Goal: Information Seeking & Learning: Learn about a topic

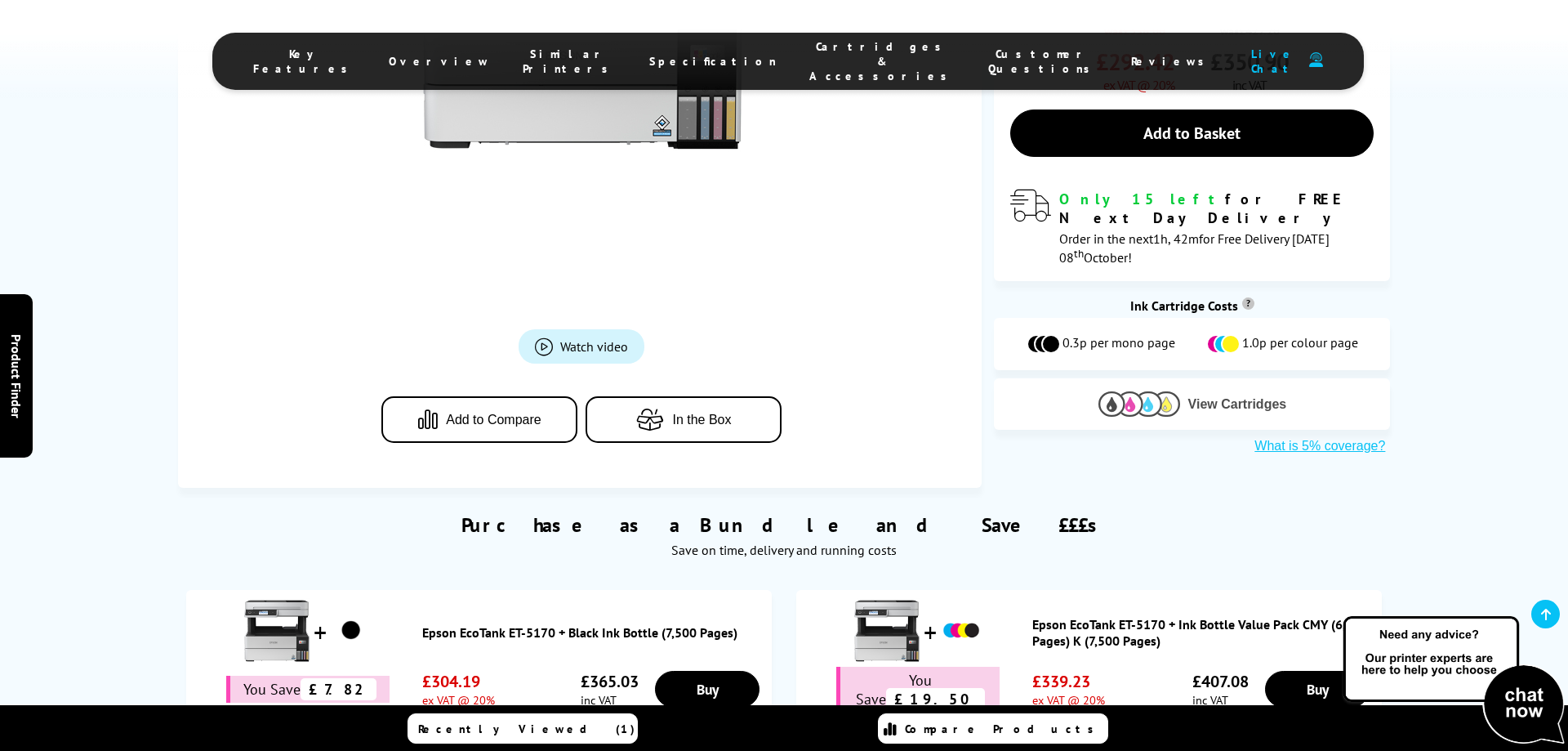
click at [1199, 397] on span "View Cartridges" at bounding box center [1237, 404] width 98 height 14
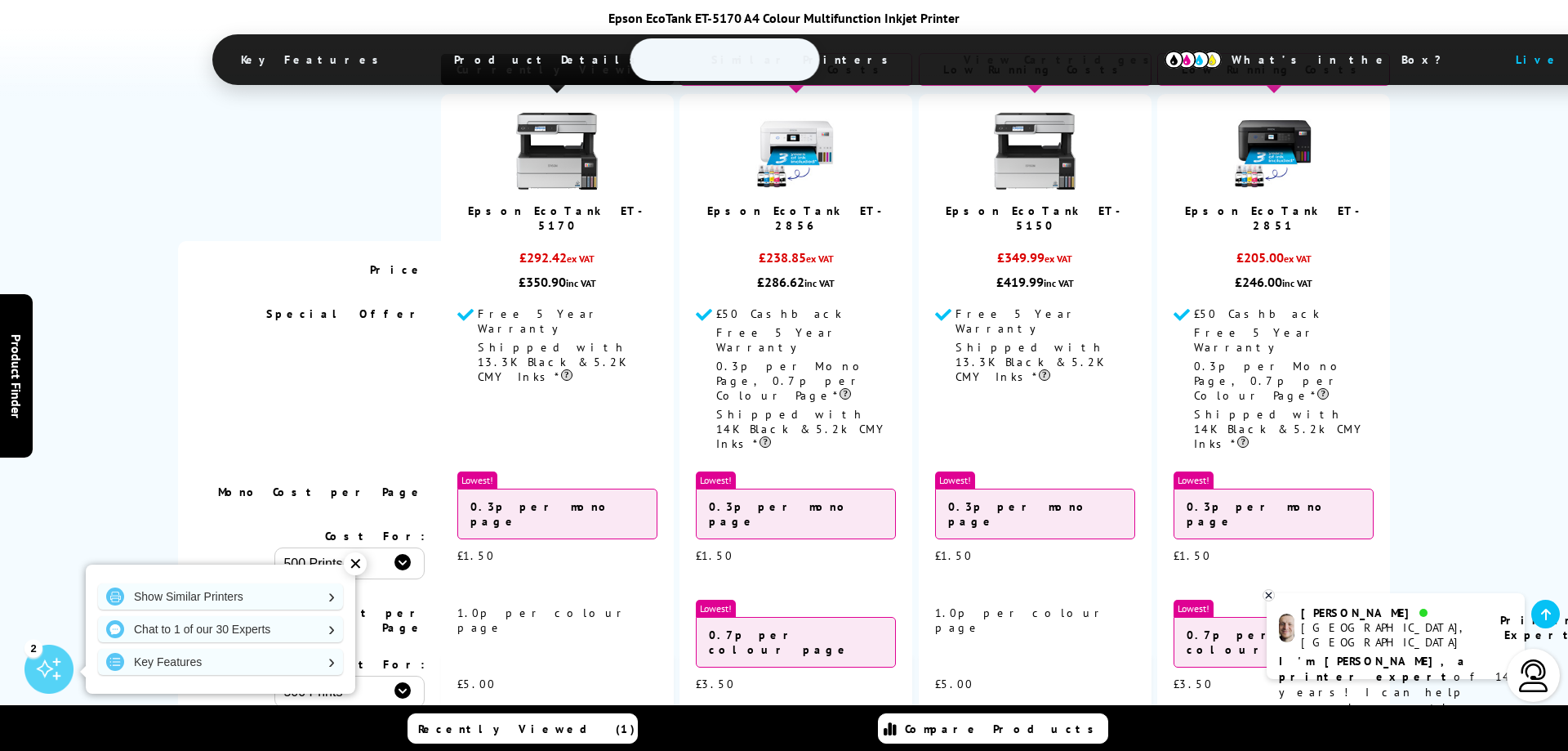
scroll to position [3881, 0]
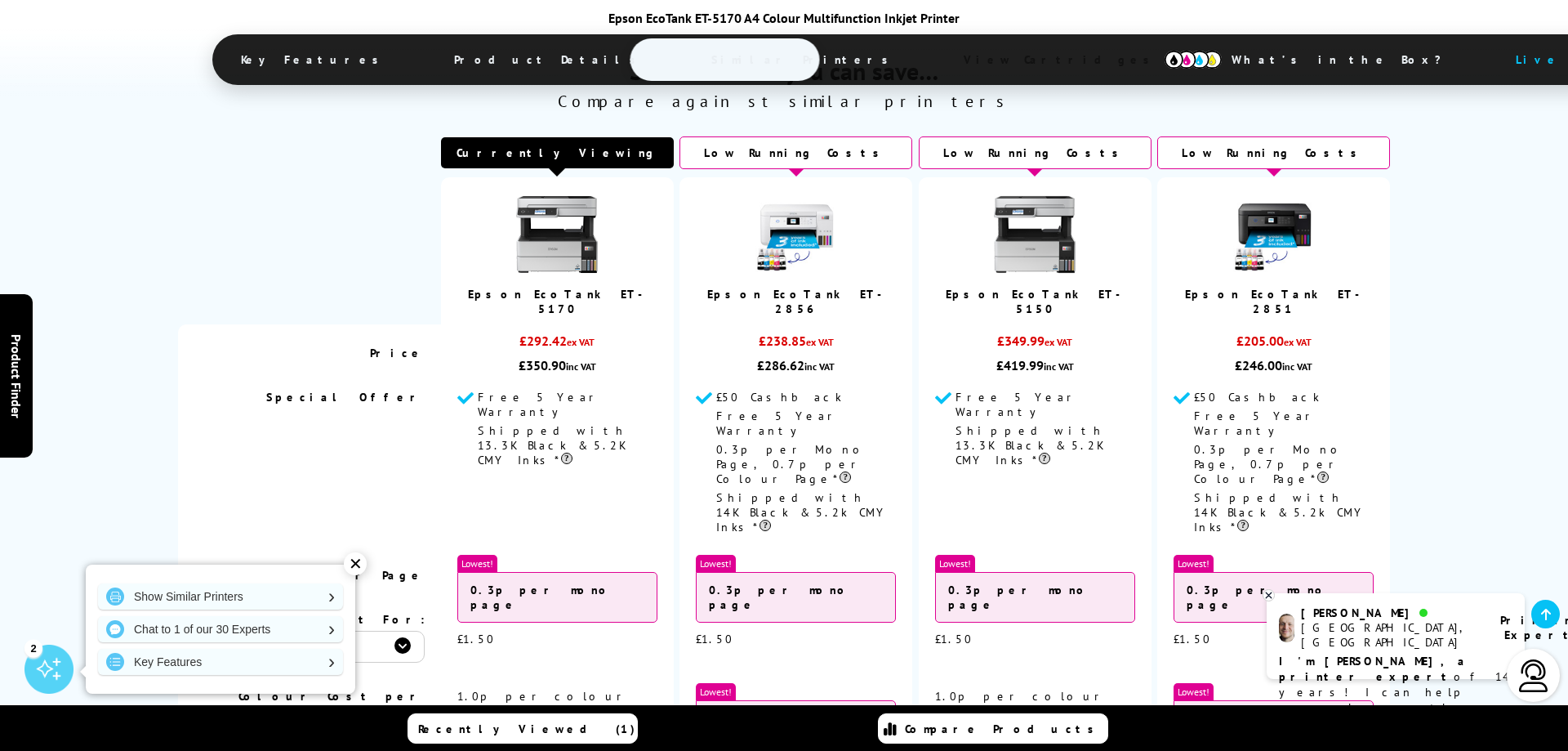
click at [548, 275] on img at bounding box center [556, 234] width 82 height 82
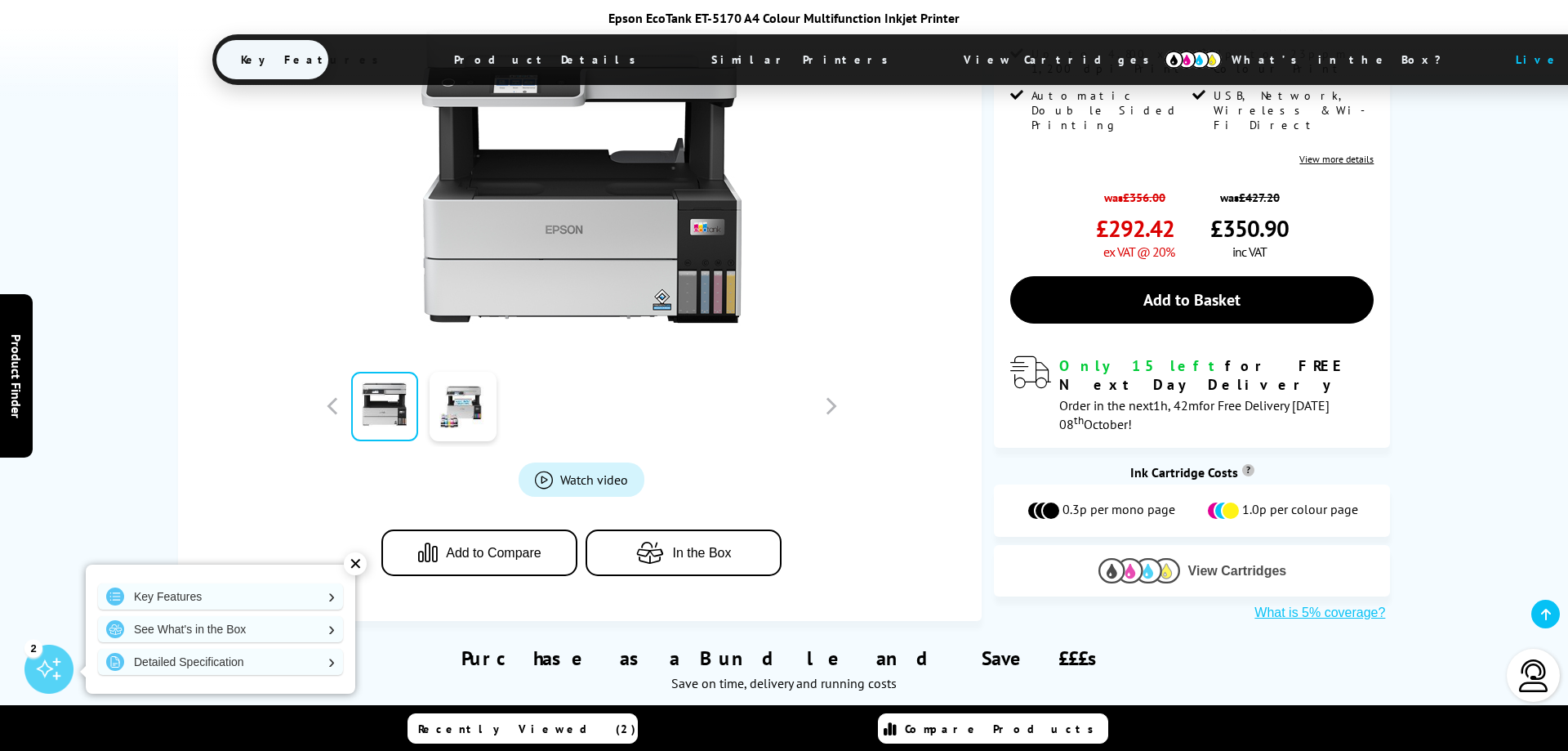
click at [1216, 563] on span "View Cartridges" at bounding box center [1237, 570] width 98 height 14
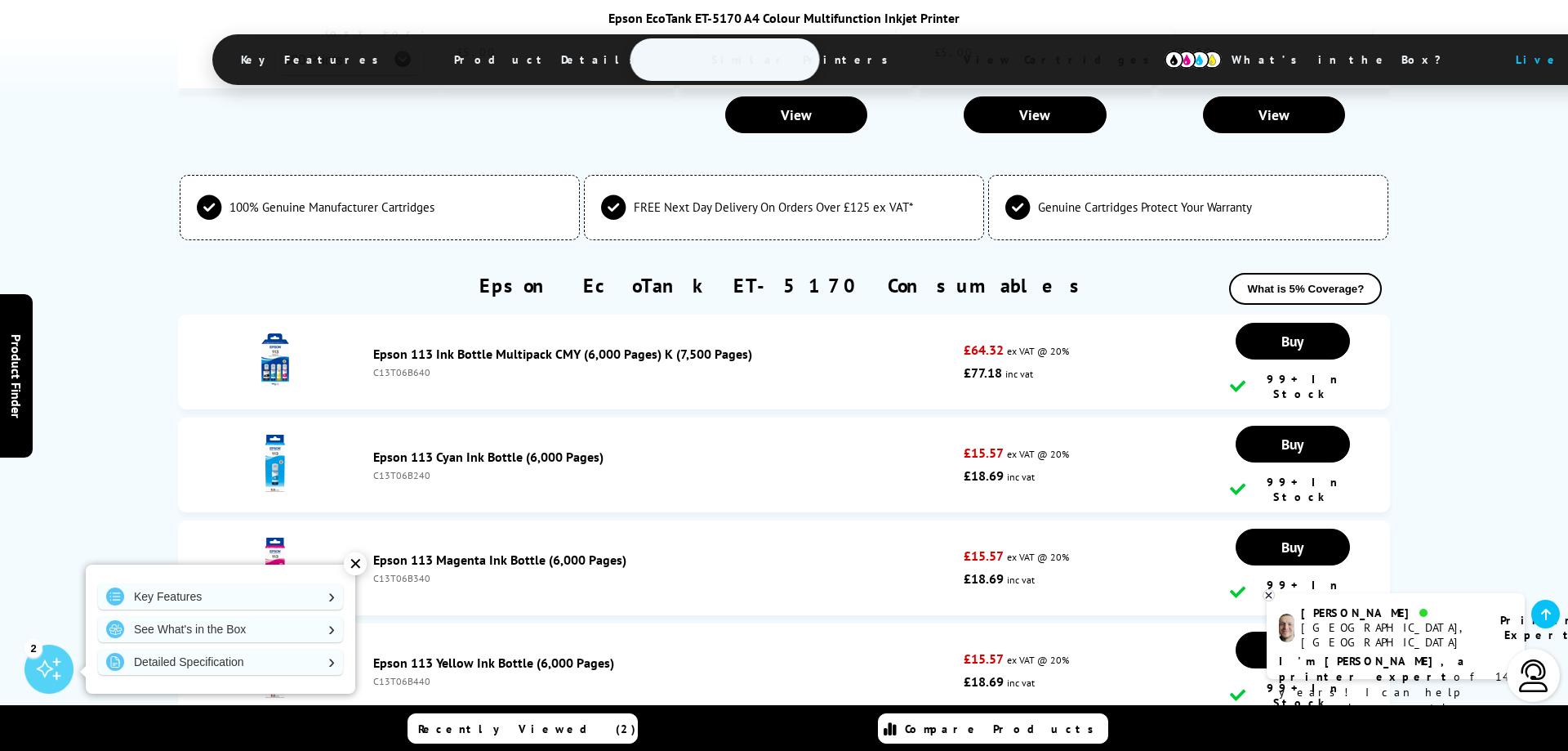
scroll to position [4346, 0]
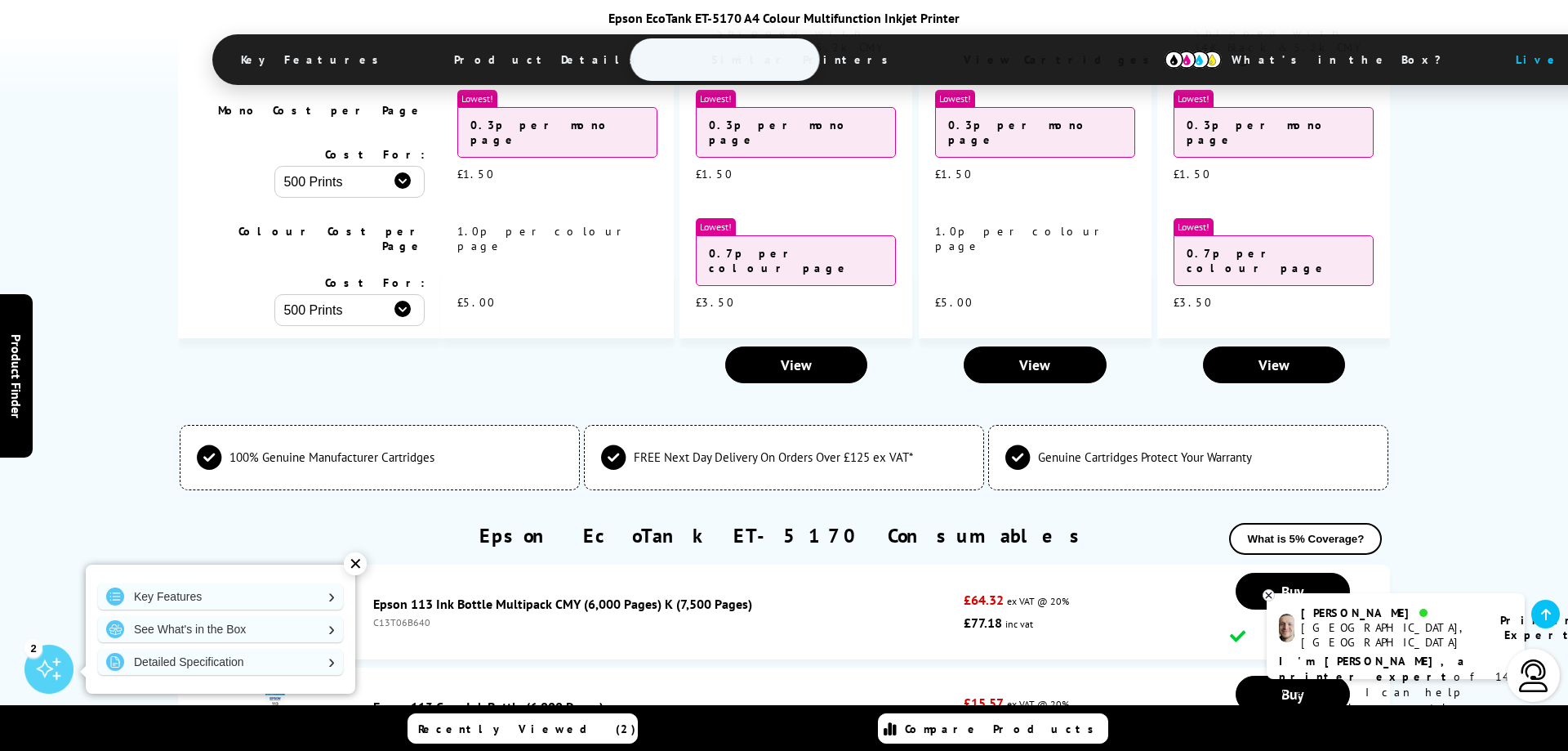
click at [350, 569] on div "✕" at bounding box center [354, 563] width 23 height 23
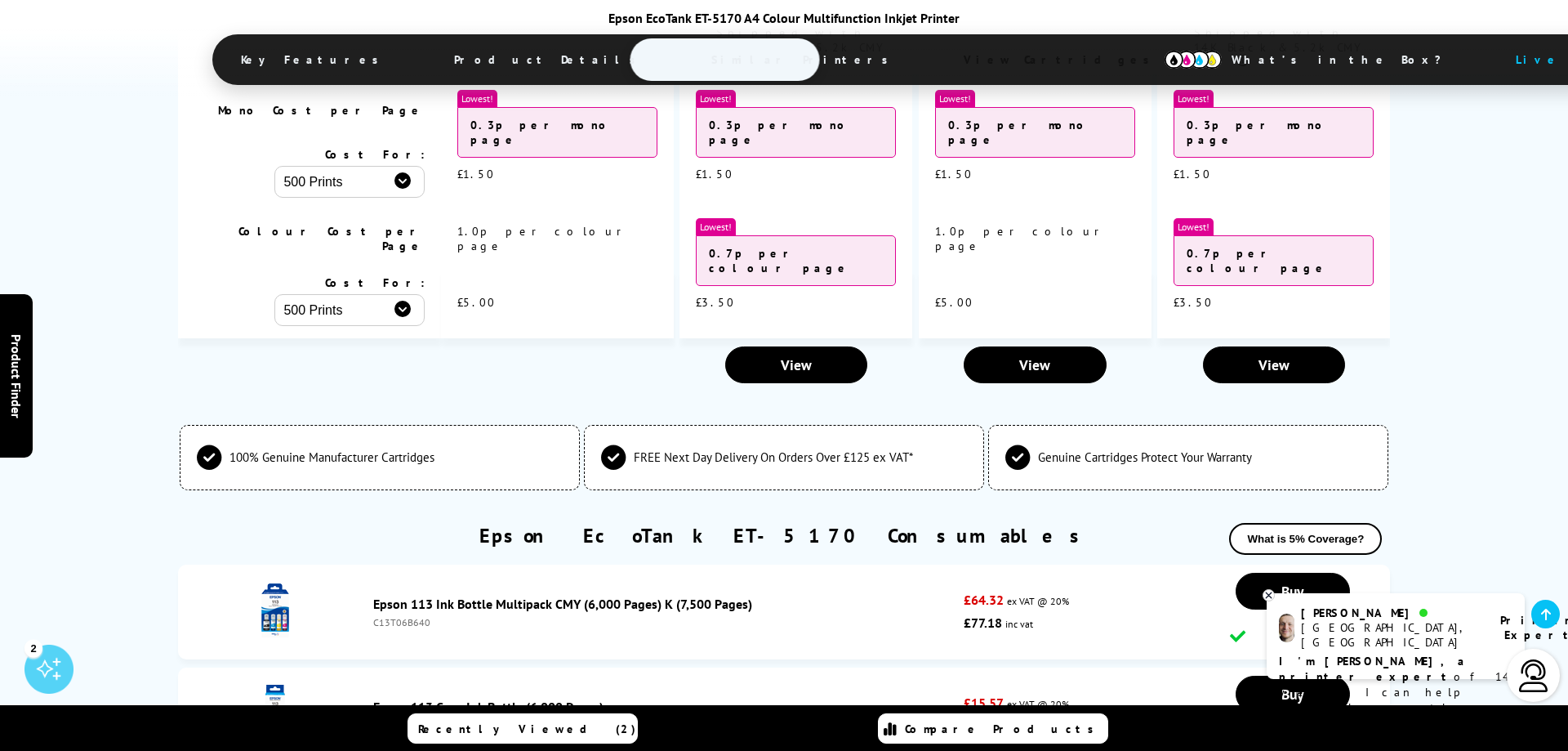
click at [512, 578] on li "Epson 113 Ink Bottle Multipack CMY (6,000 Pages) K (7,500 Pages) C13T06B640 £64…" at bounding box center [784, 611] width 1213 height 95
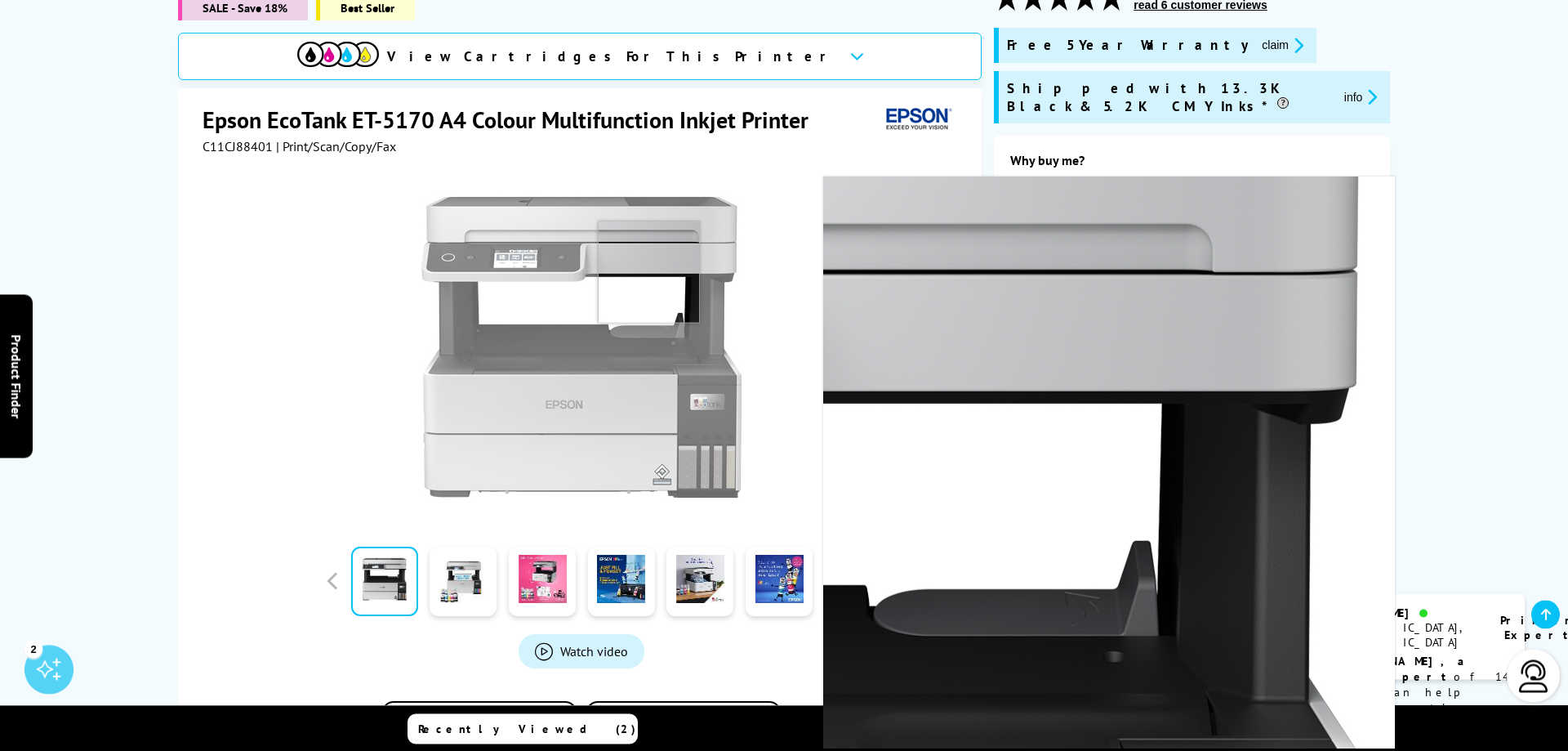
scroll to position [263, 0]
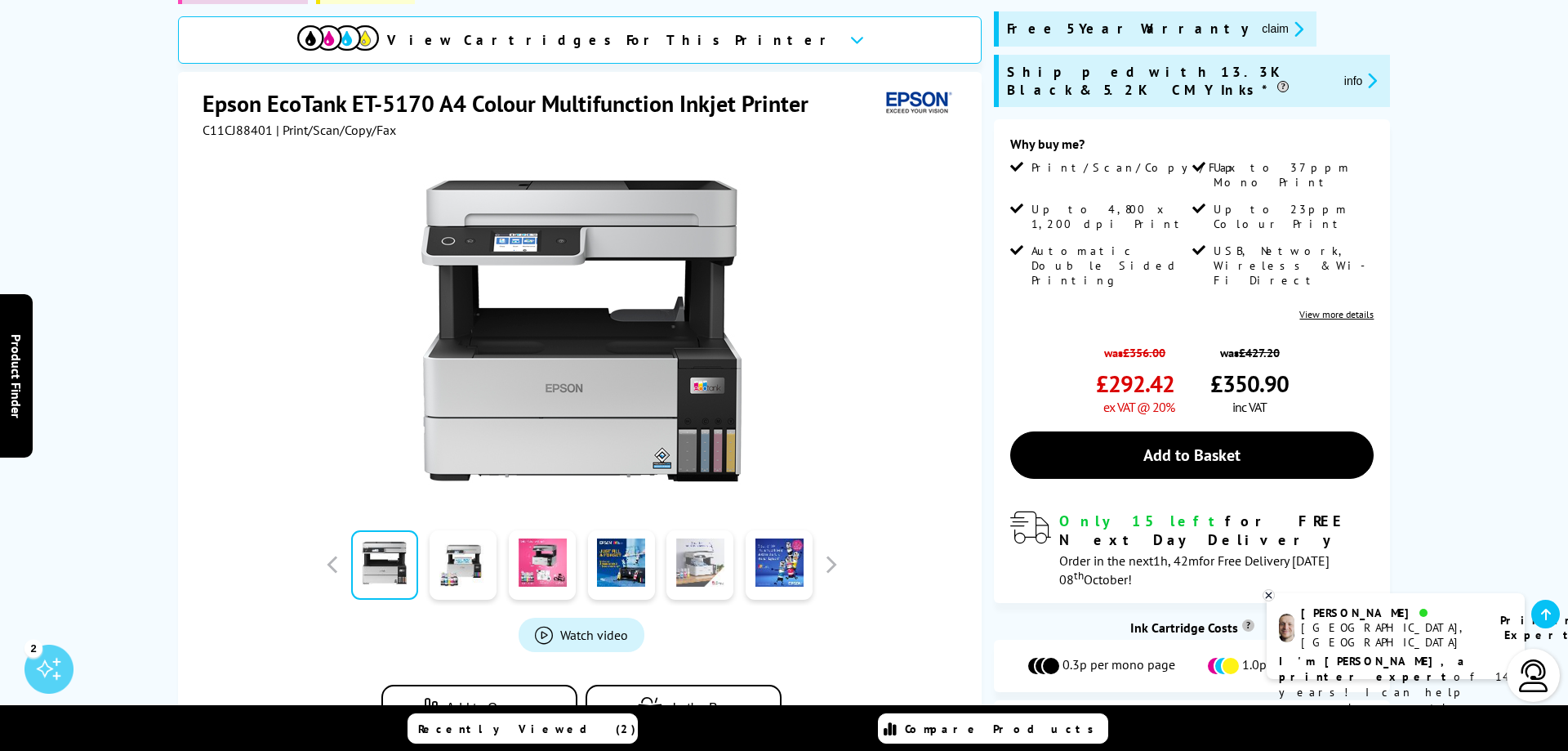
click at [694, 566] on link at bounding box center [700, 565] width 67 height 69
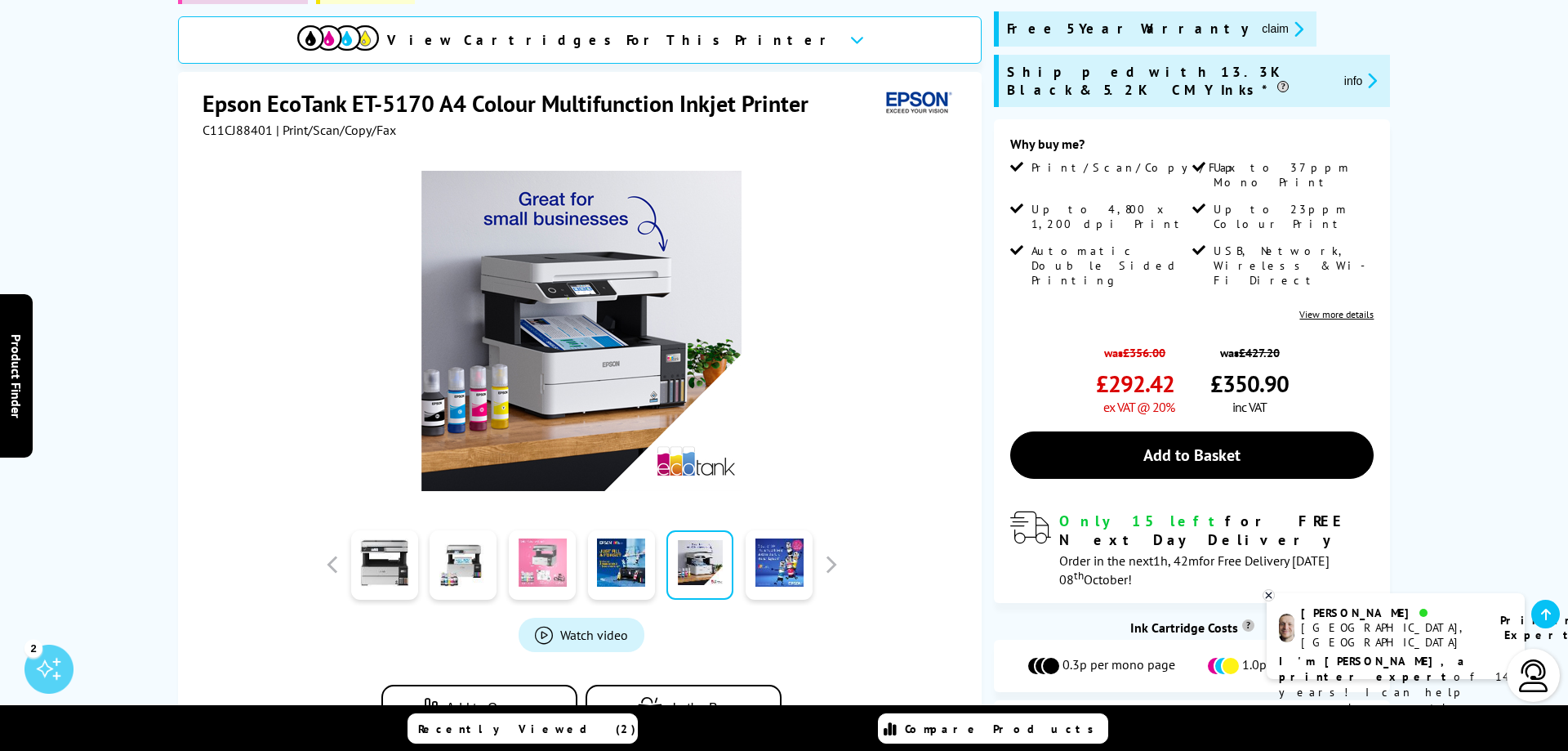
click at [543, 551] on link at bounding box center [542, 565] width 67 height 69
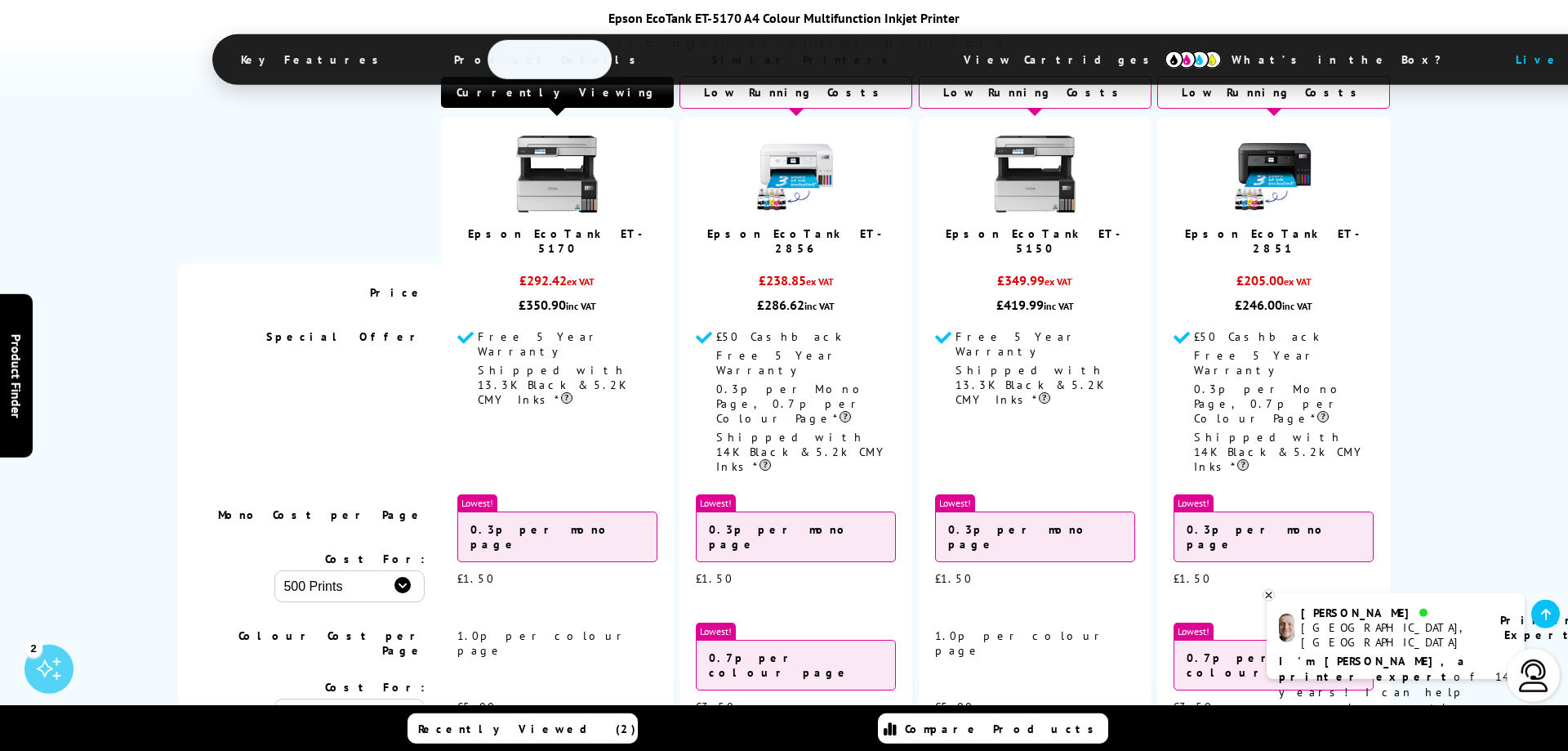
scroll to position [4083, 0]
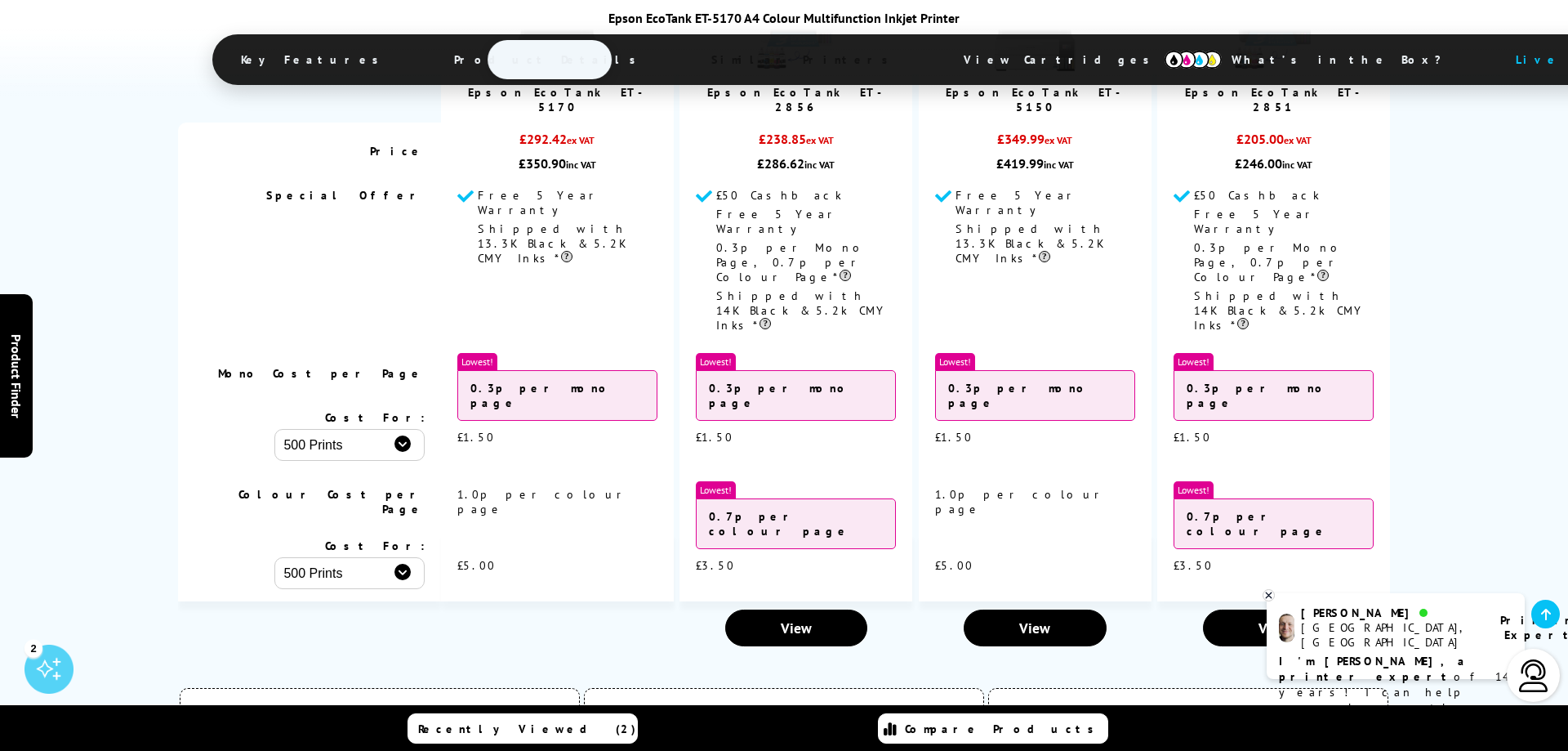
click at [1165, 65] on img at bounding box center [1193, 59] width 57 height 18
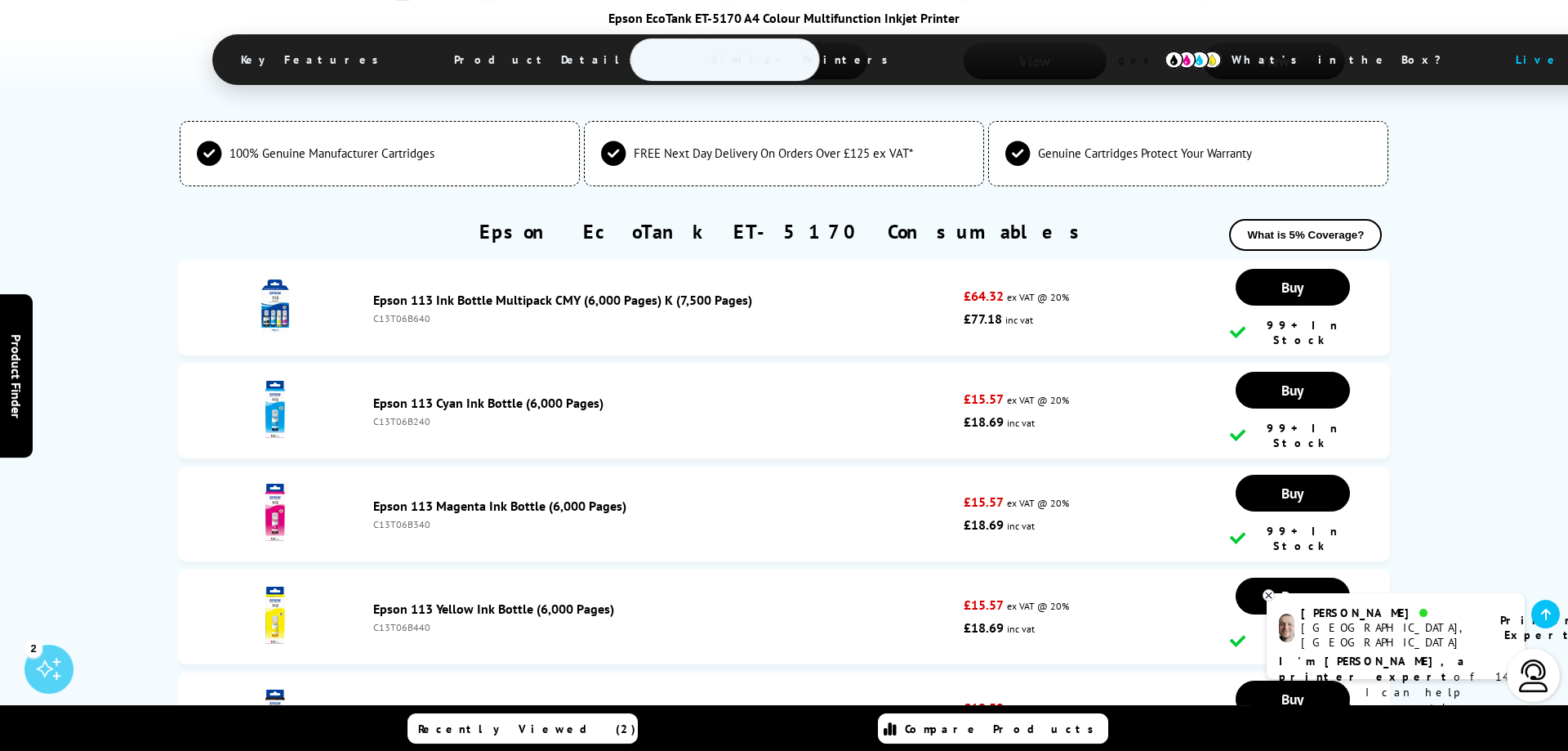
scroll to position [4651, 0]
click at [412, 56] on span "Key Features" at bounding box center [314, 60] width 195 height 40
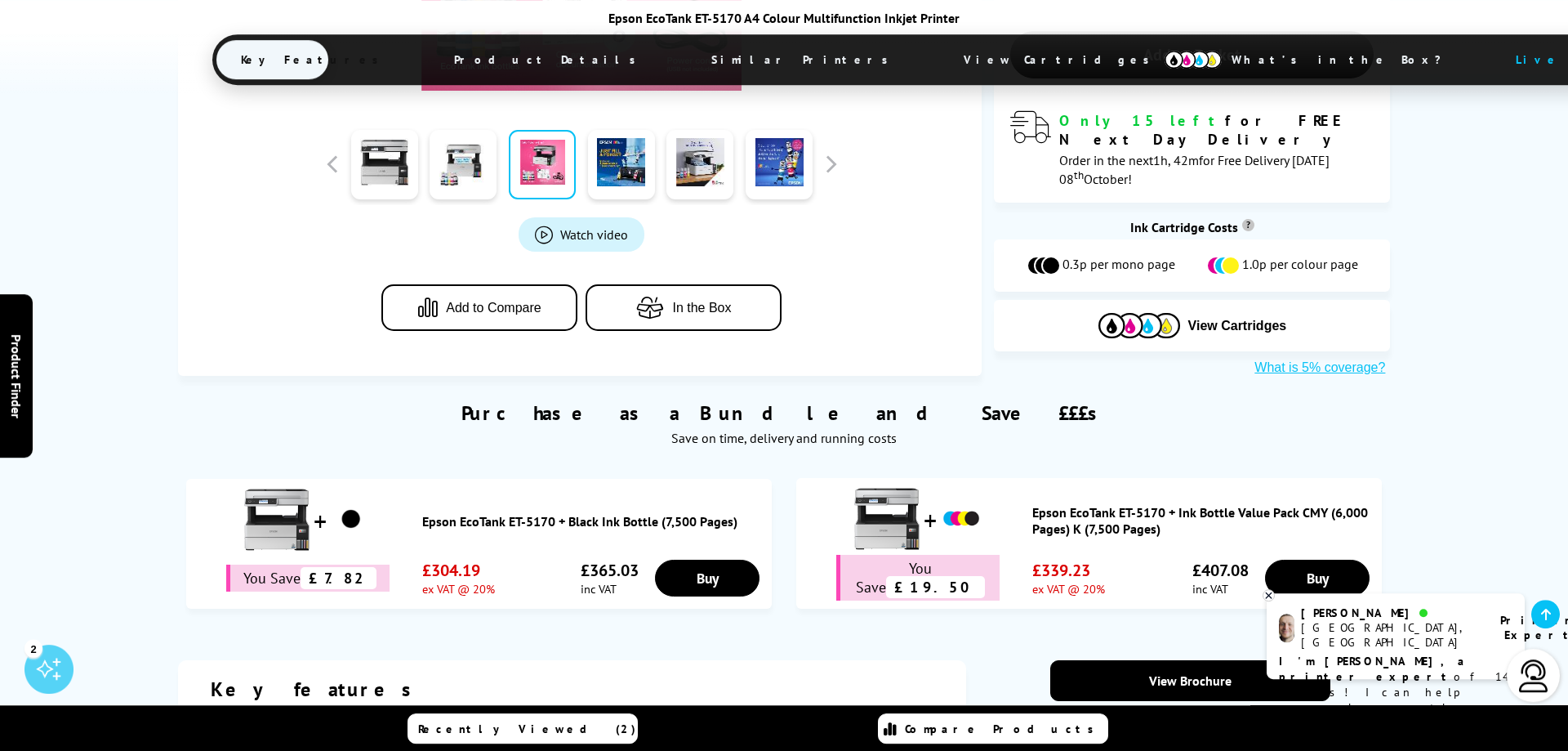
scroll to position [330, 0]
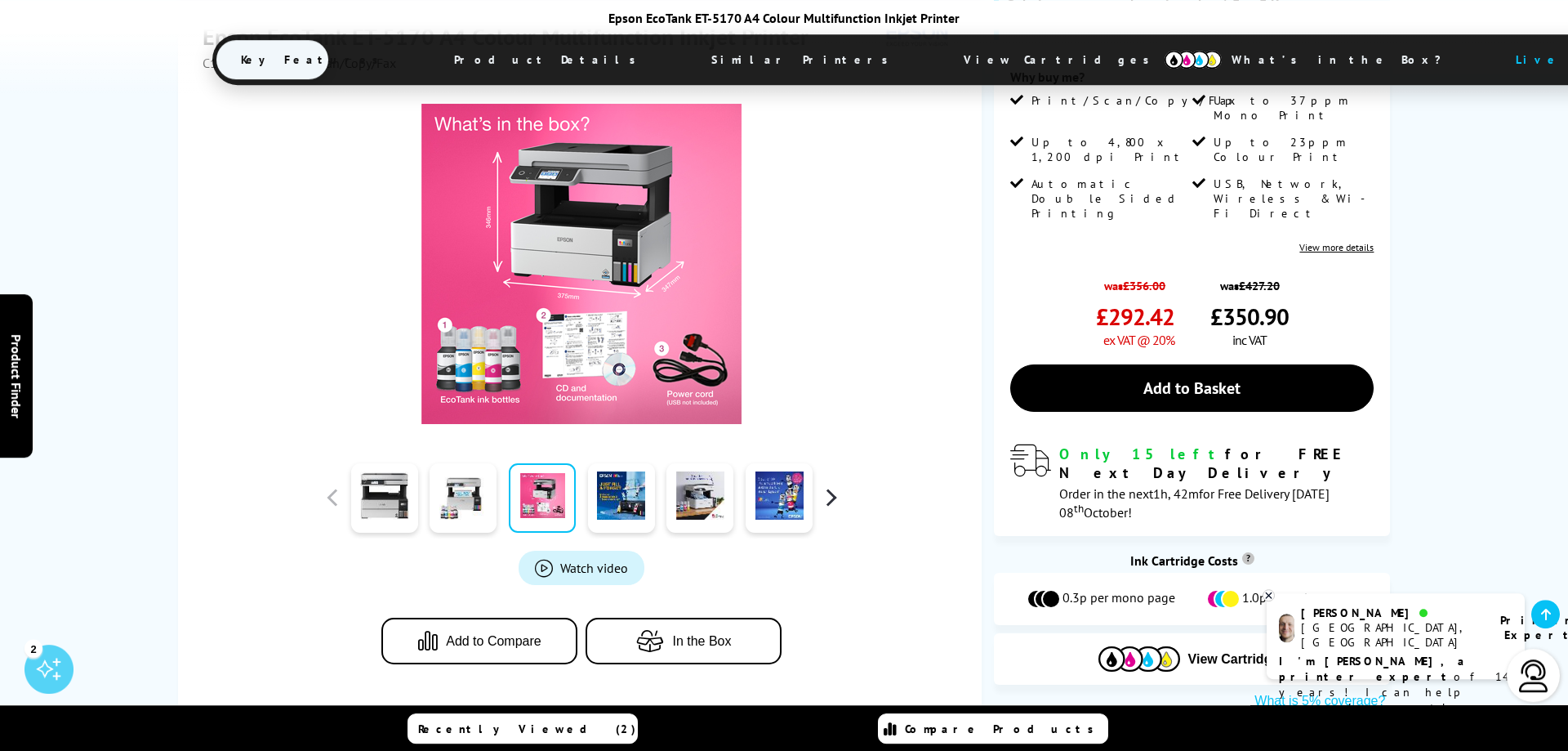
click at [835, 497] on button "button" at bounding box center [830, 497] width 24 height 24
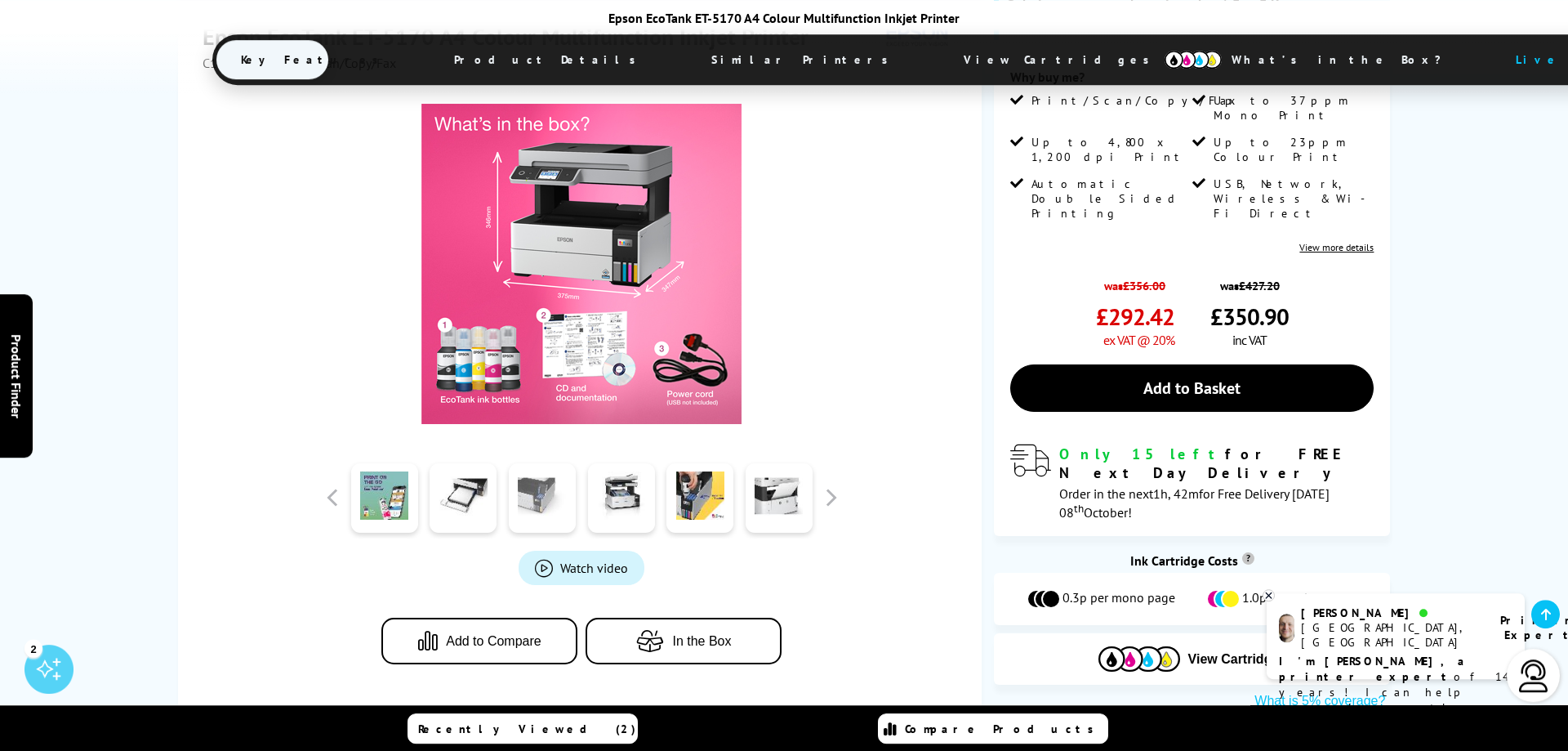
click at [545, 500] on link at bounding box center [542, 498] width 67 height 69
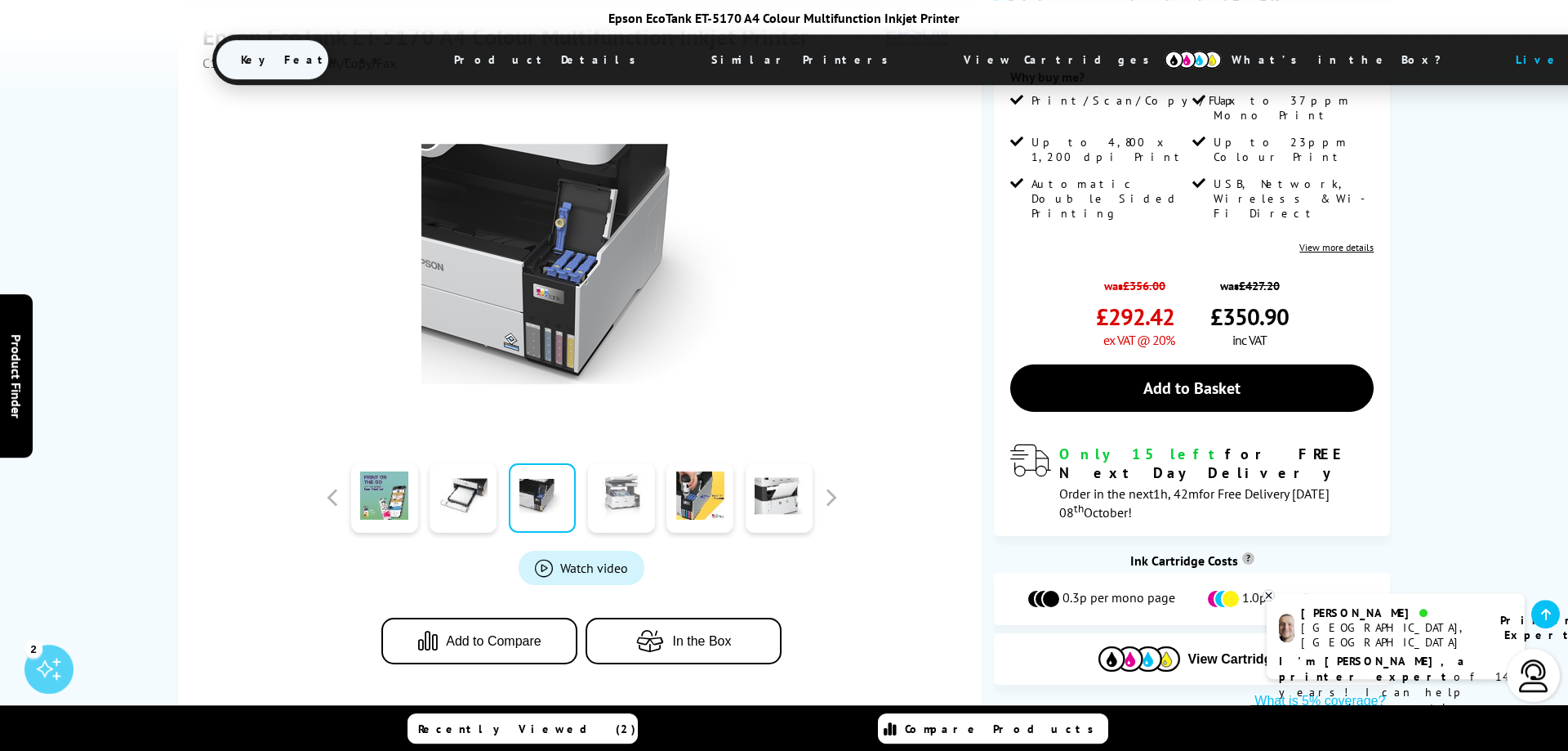
click at [613, 489] on link at bounding box center [622, 498] width 67 height 69
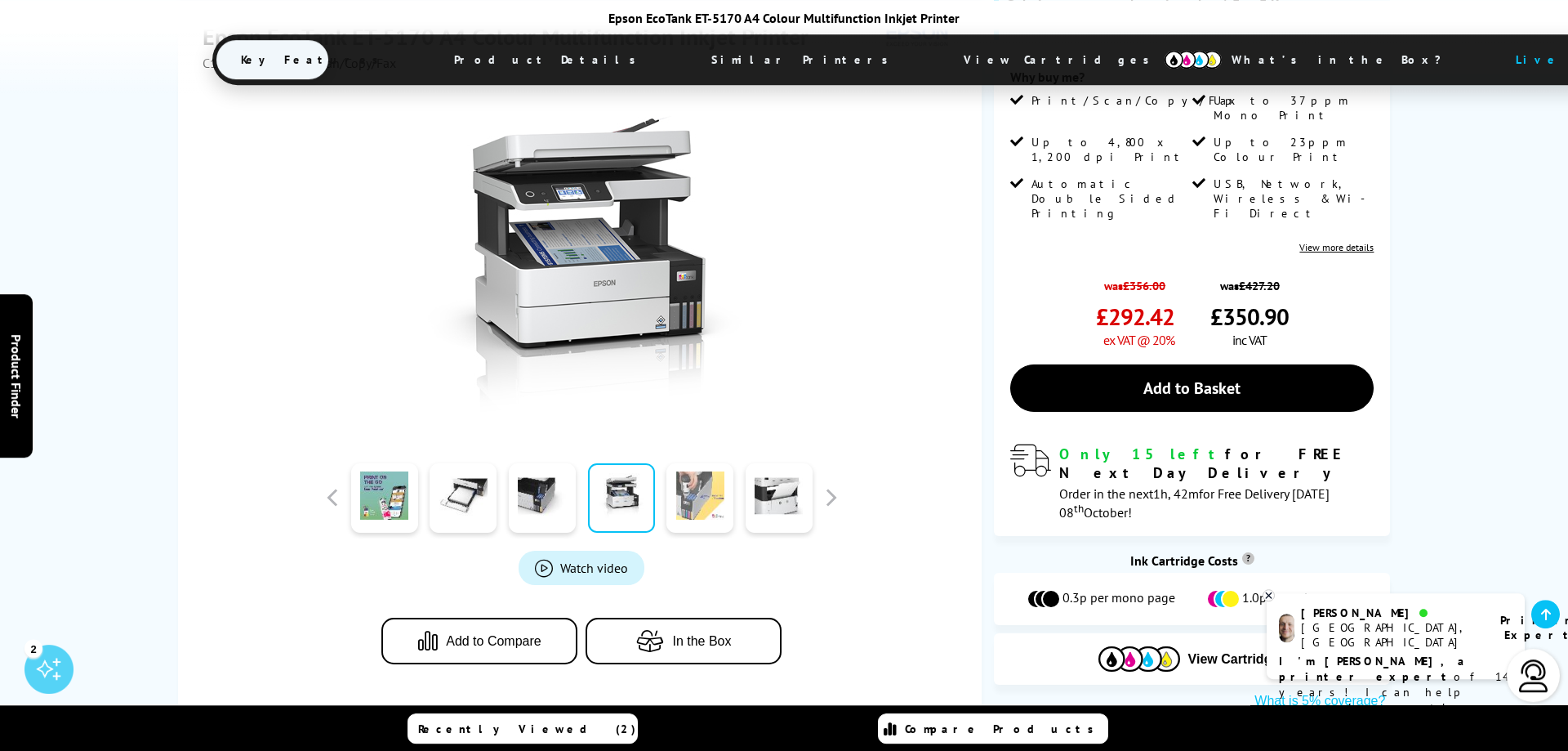
click at [690, 488] on link at bounding box center [700, 498] width 67 height 69
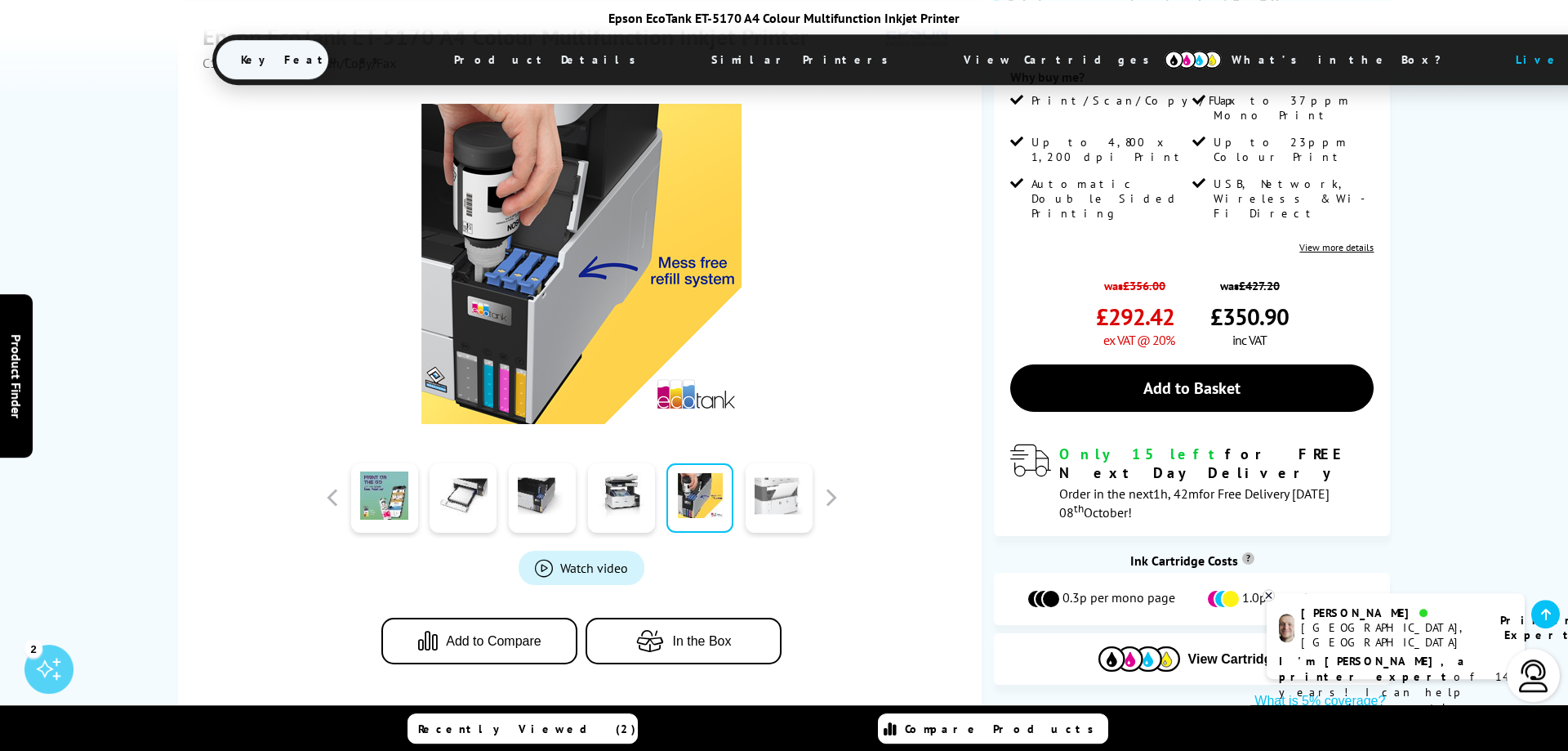
click at [796, 489] on link at bounding box center [779, 498] width 67 height 69
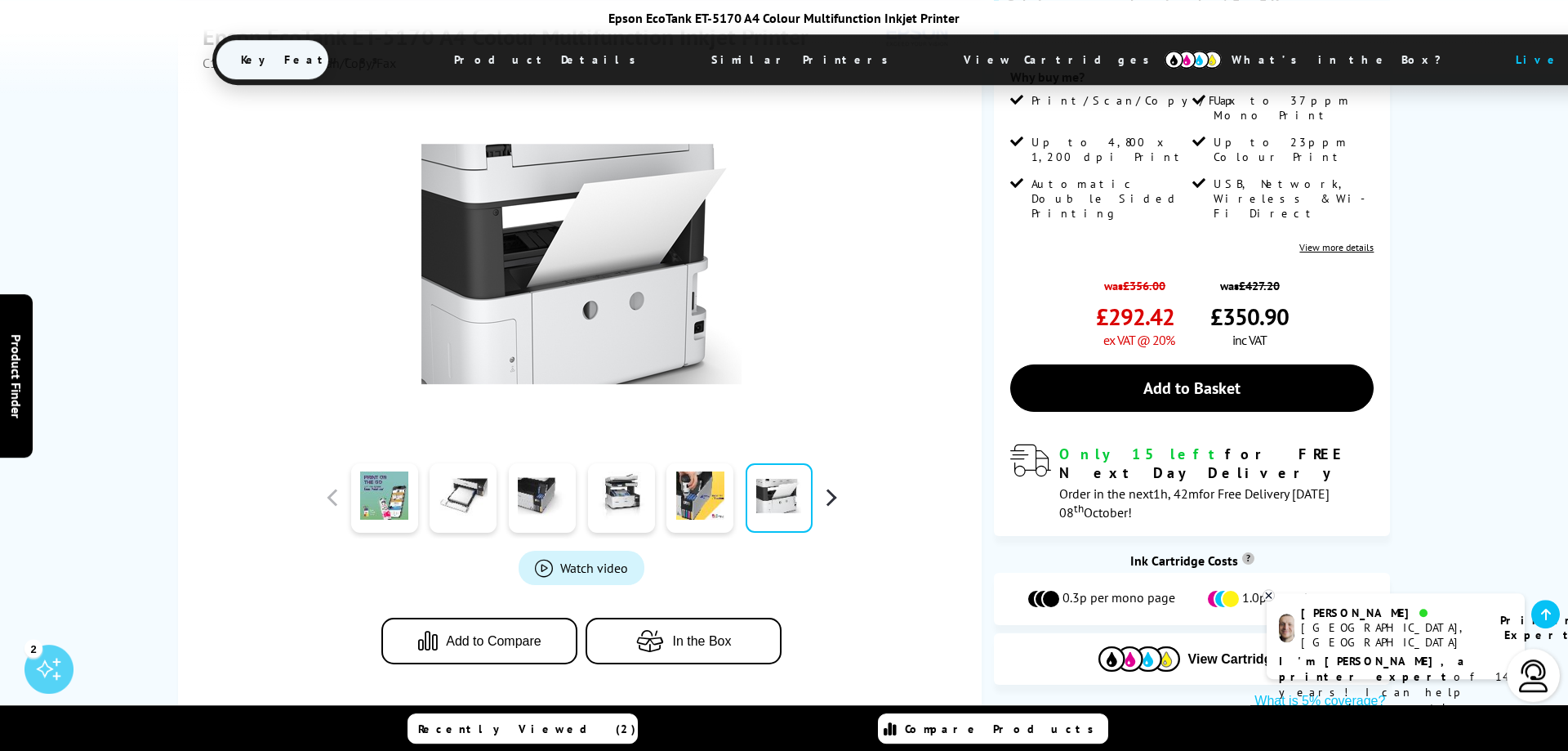
click at [832, 486] on button "button" at bounding box center [830, 497] width 24 height 24
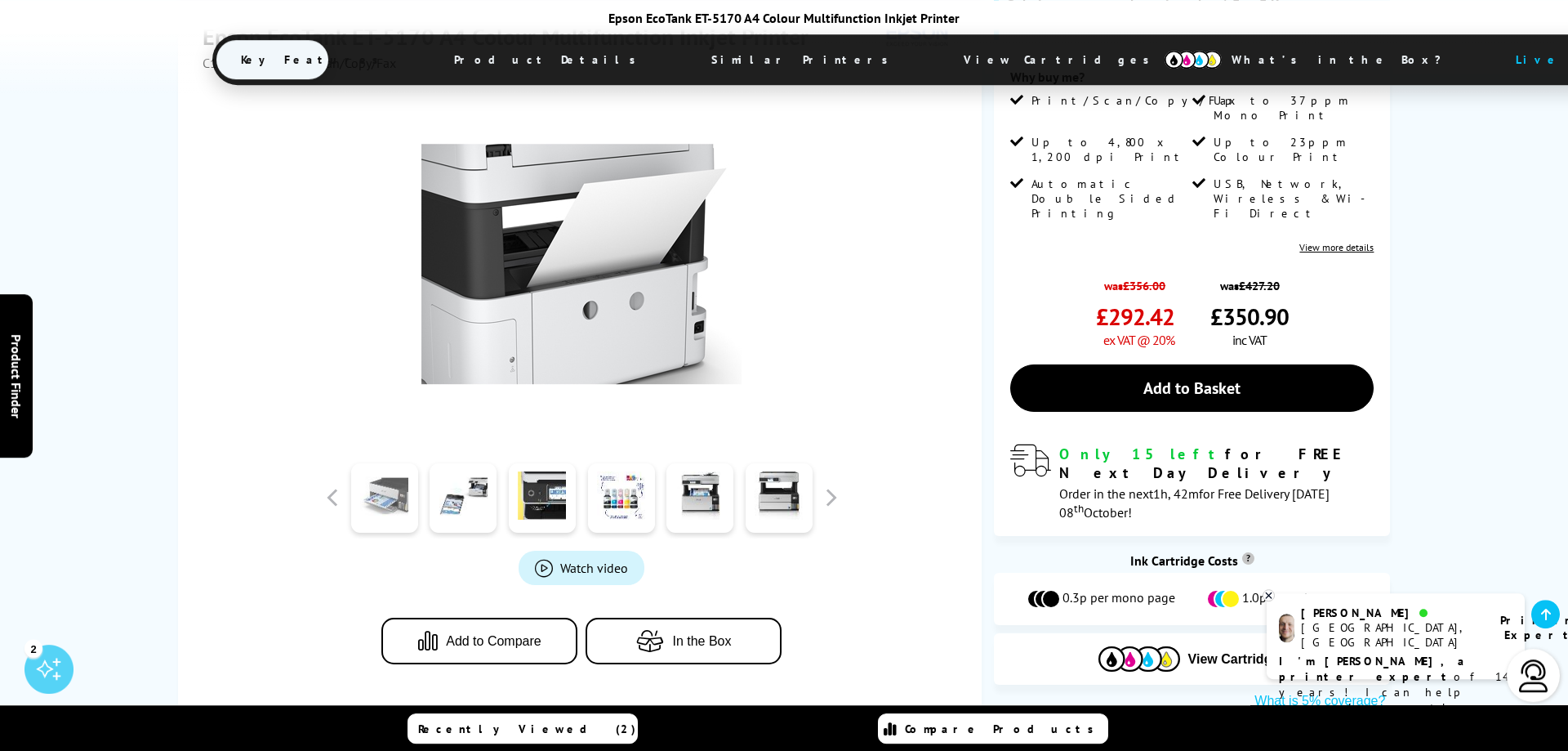
click at [404, 481] on link at bounding box center [385, 498] width 67 height 69
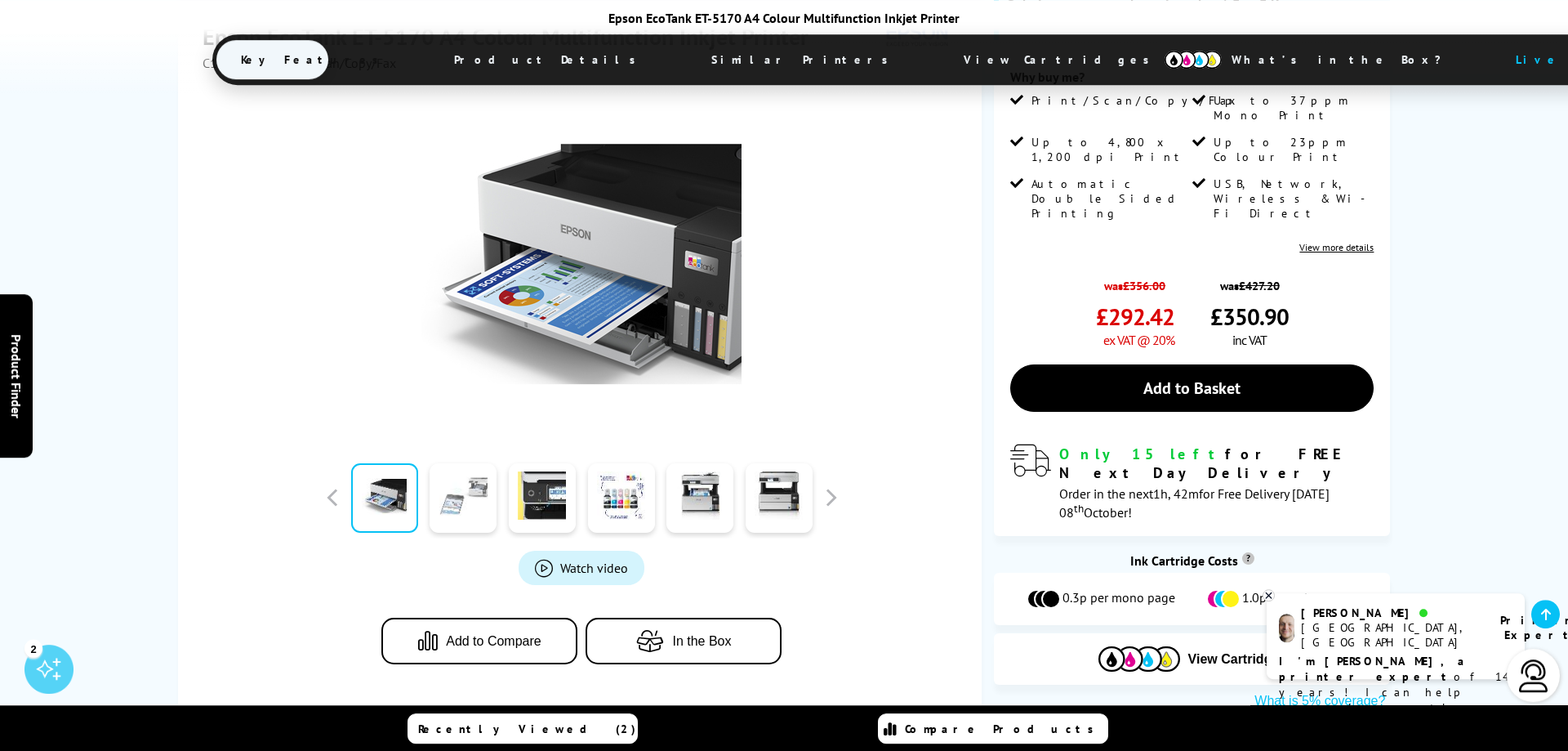
click at [478, 495] on link at bounding box center [463, 498] width 67 height 69
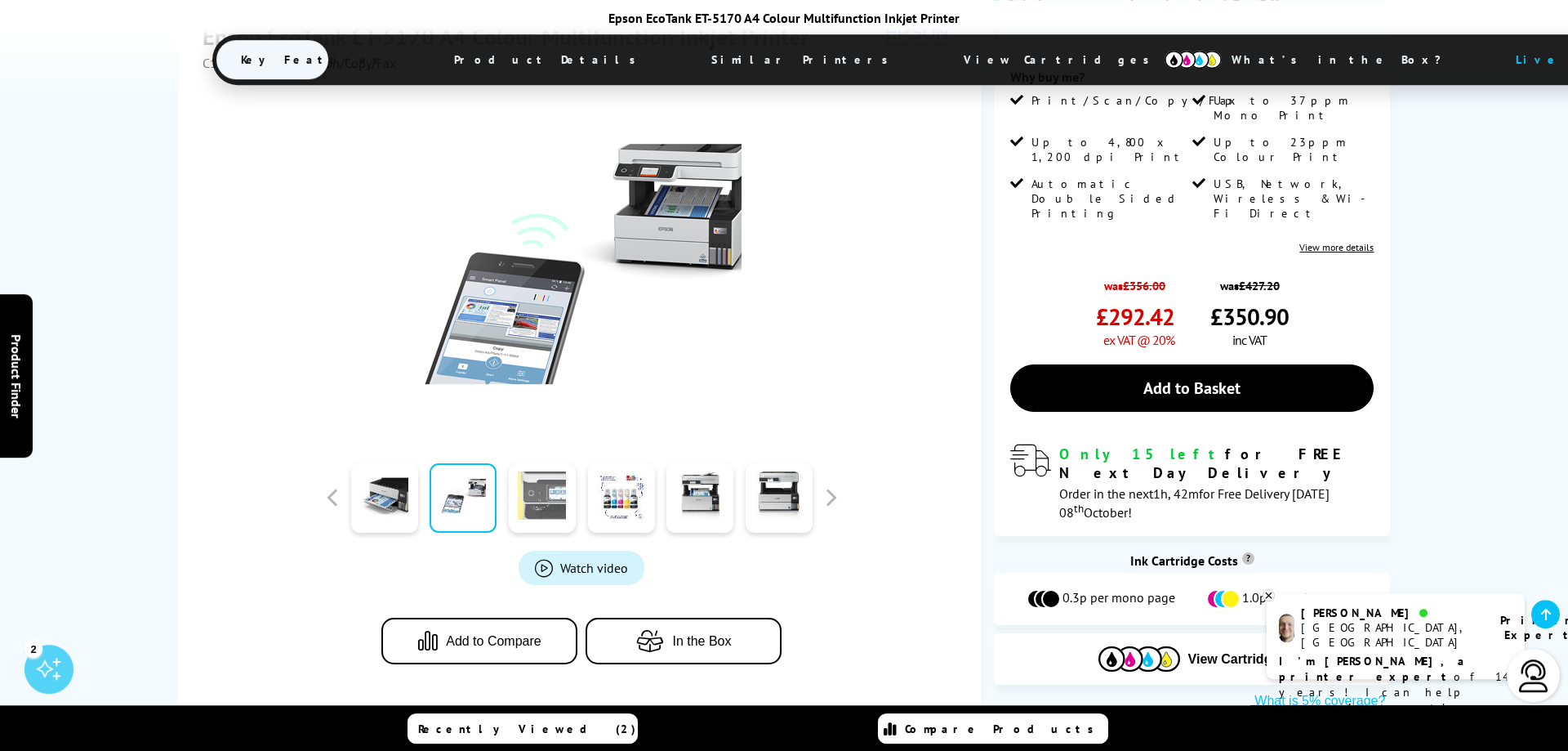
click at [575, 486] on link at bounding box center [542, 498] width 67 height 69
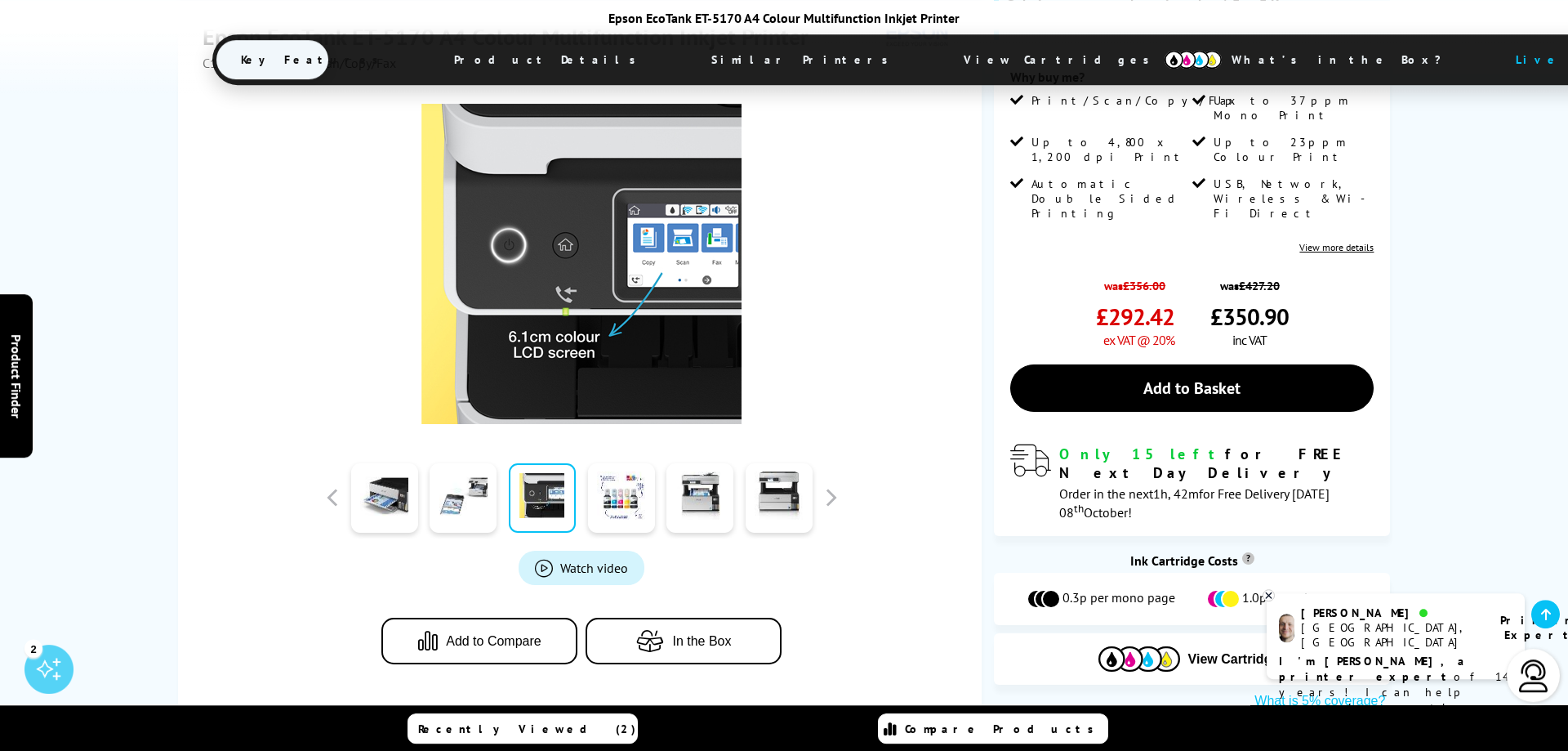
click at [419, 468] on div at bounding box center [384, 497] width 79 height 82
click at [467, 488] on link at bounding box center [463, 498] width 67 height 69
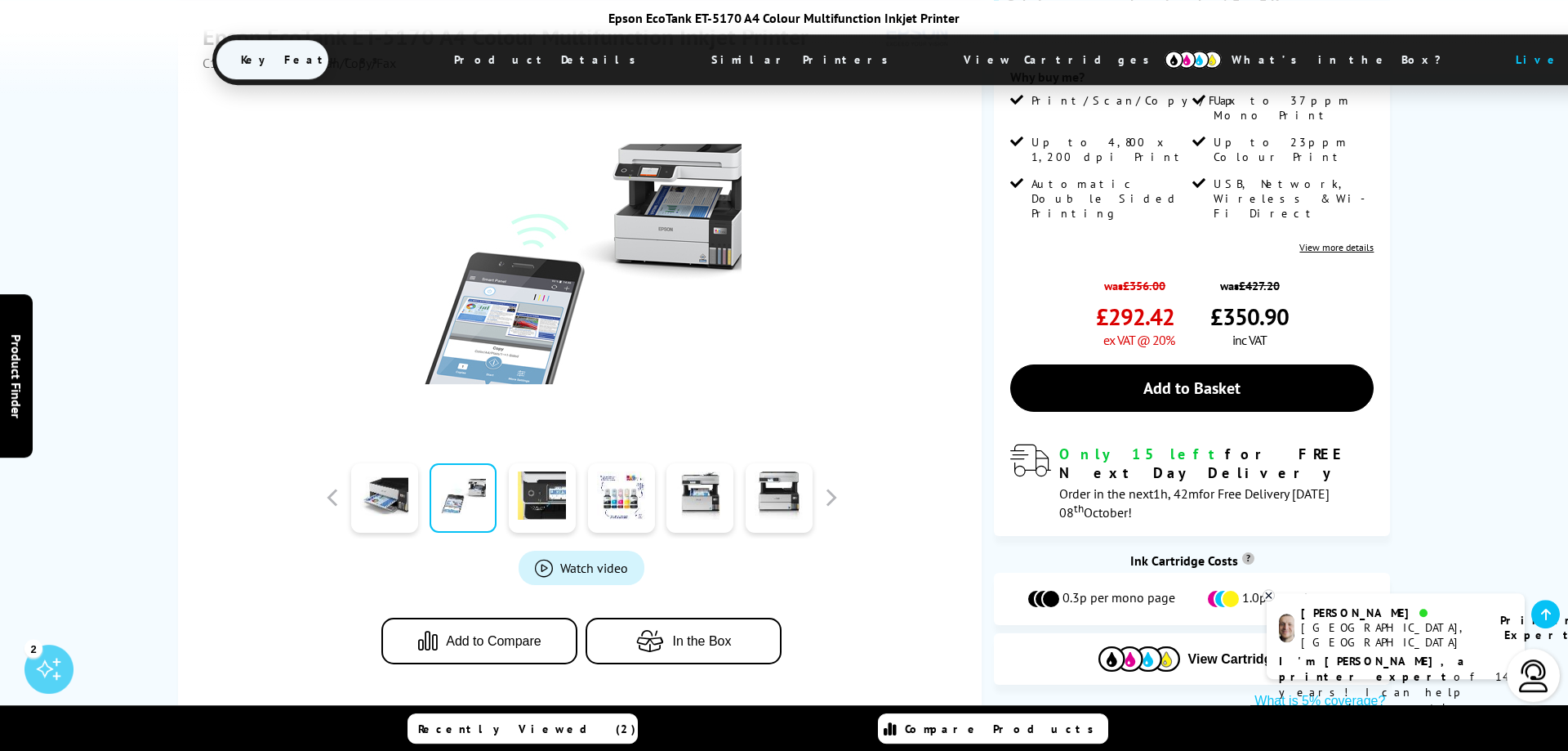
click at [572, 560] on span "Watch video" at bounding box center [594, 567] width 68 height 16
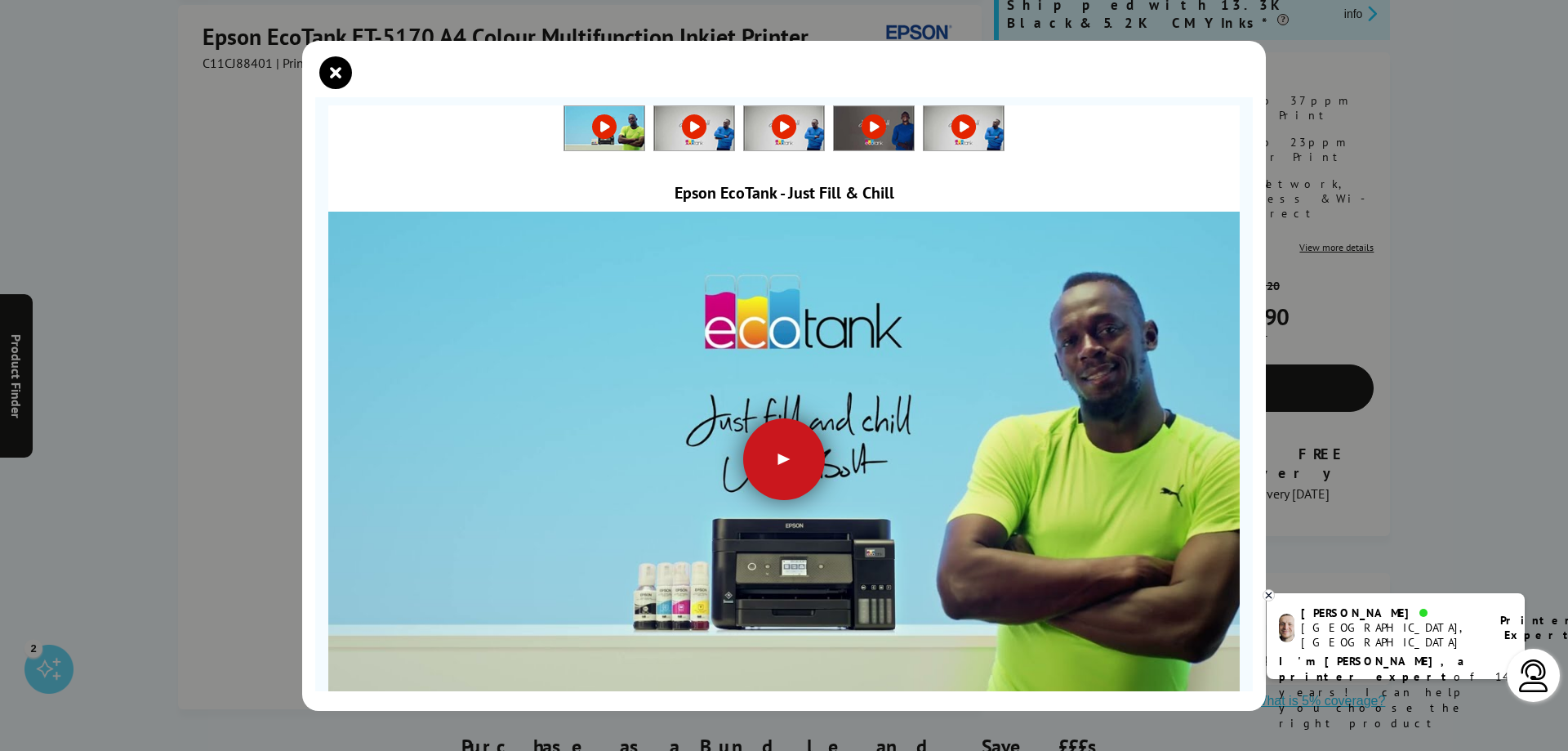
click at [793, 465] on div at bounding box center [784, 459] width 82 height 82
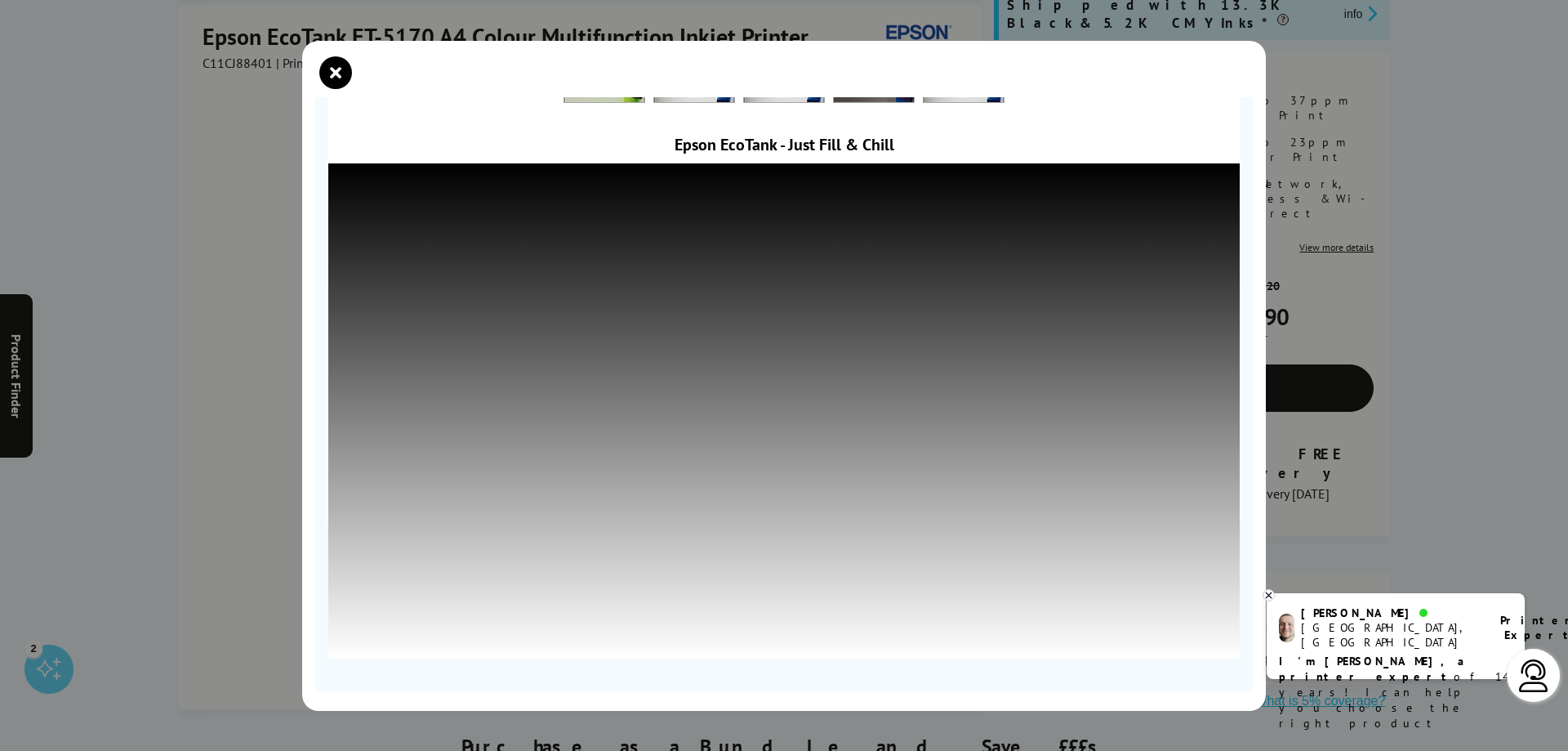
scroll to position [50, 0]
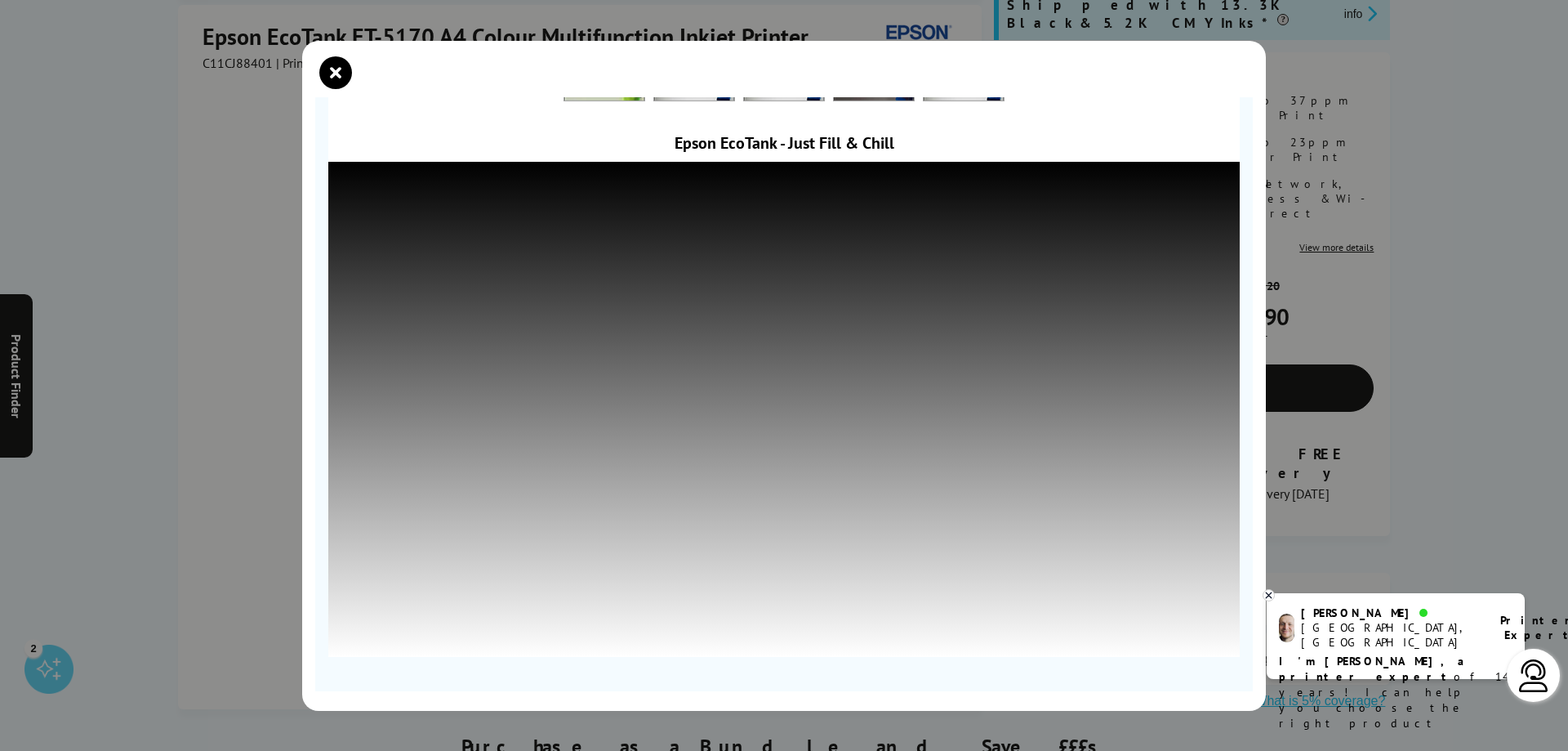
click at [231, 421] on div at bounding box center [784, 376] width 1568 height 751
click at [343, 68] on icon "close modal" at bounding box center [335, 72] width 33 height 33
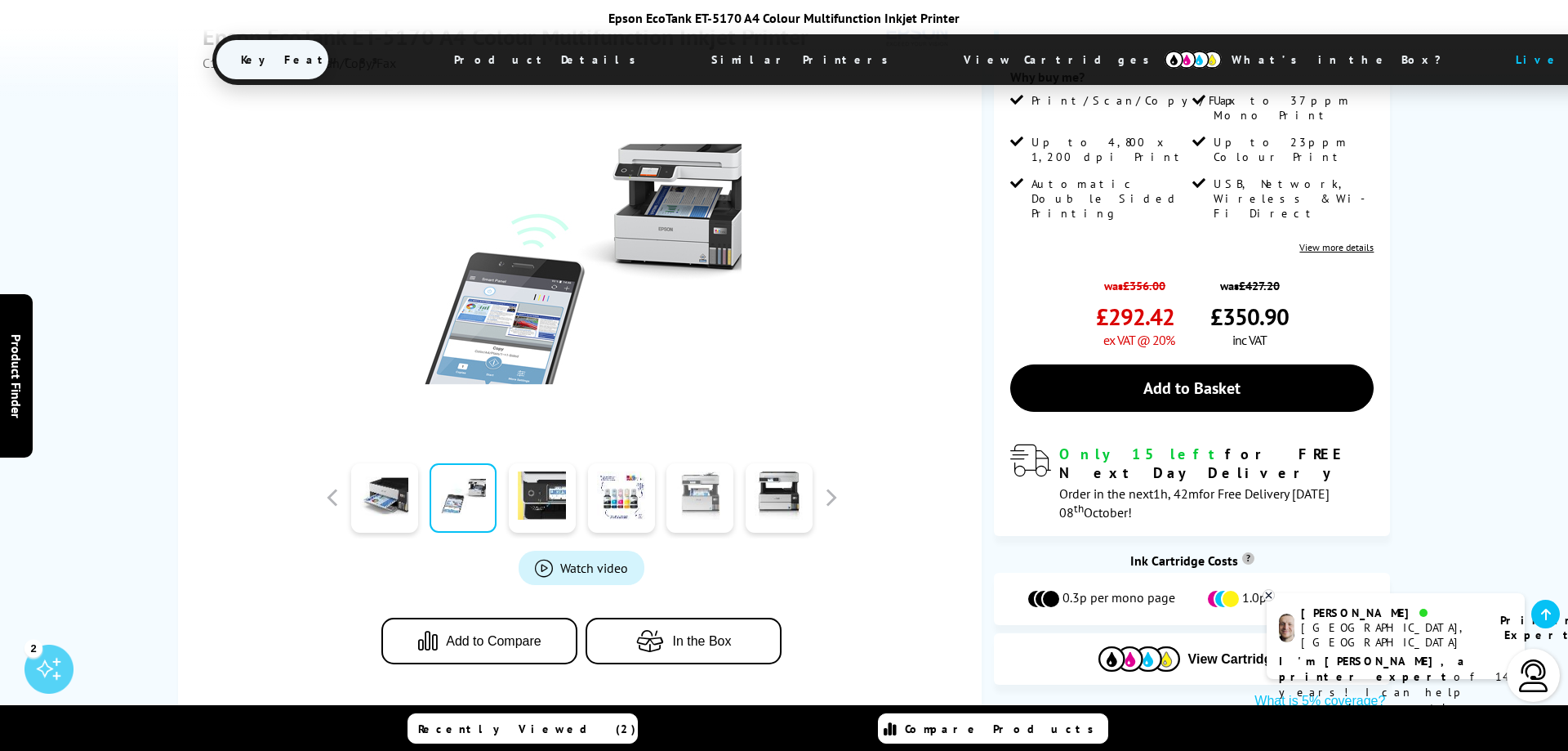
click at [705, 481] on link at bounding box center [700, 498] width 67 height 69
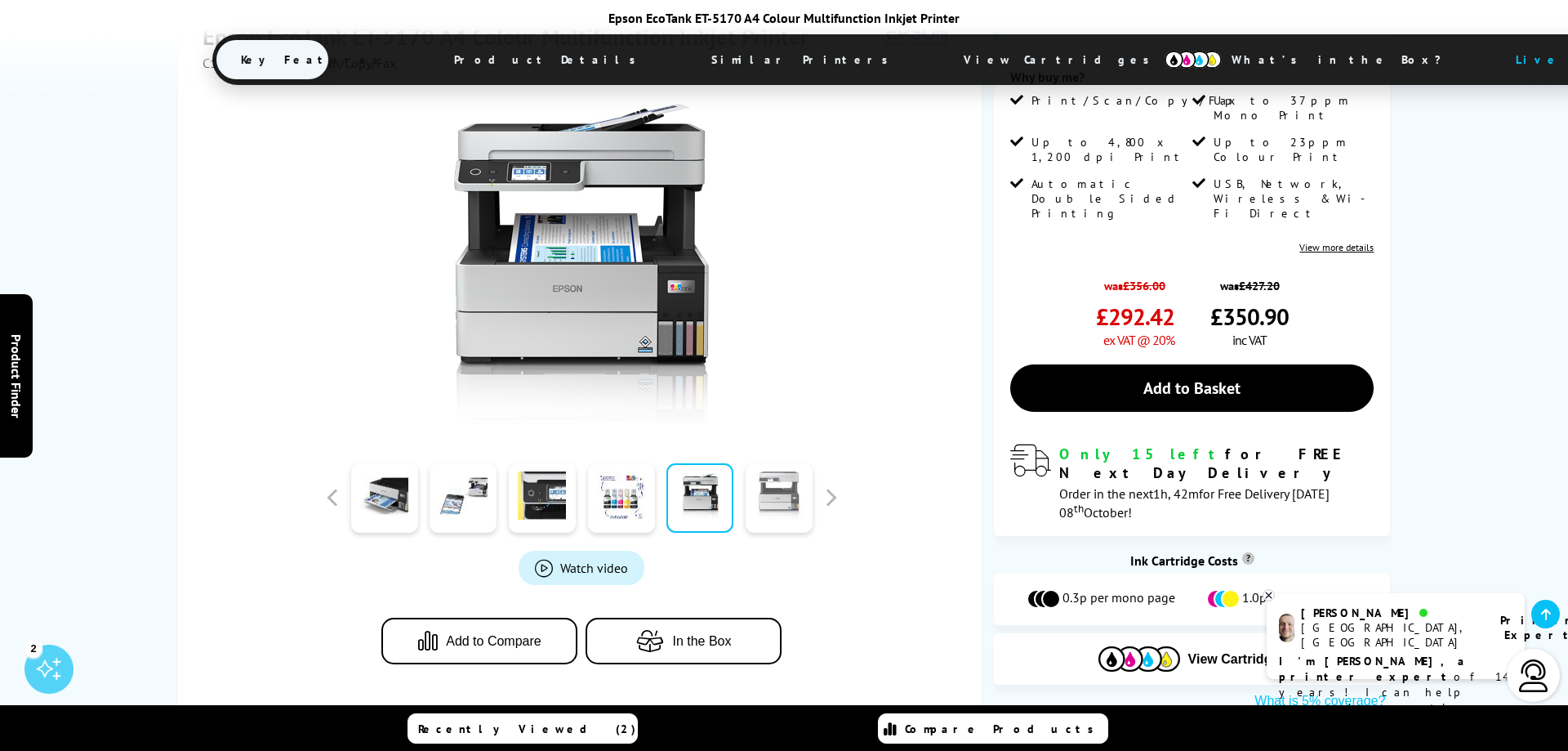
click at [755, 492] on link at bounding box center [779, 498] width 67 height 69
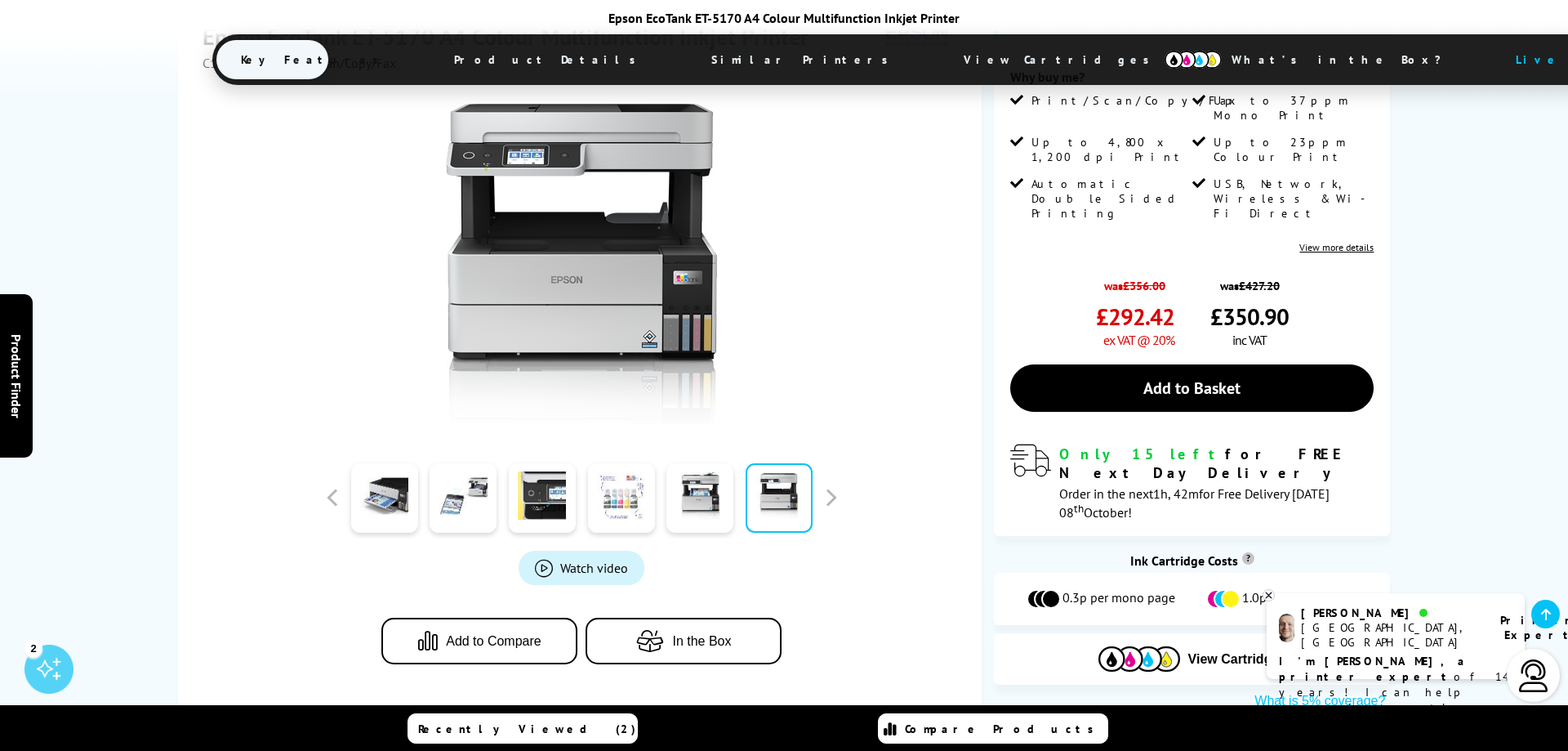
click at [625, 483] on link at bounding box center [622, 498] width 67 height 69
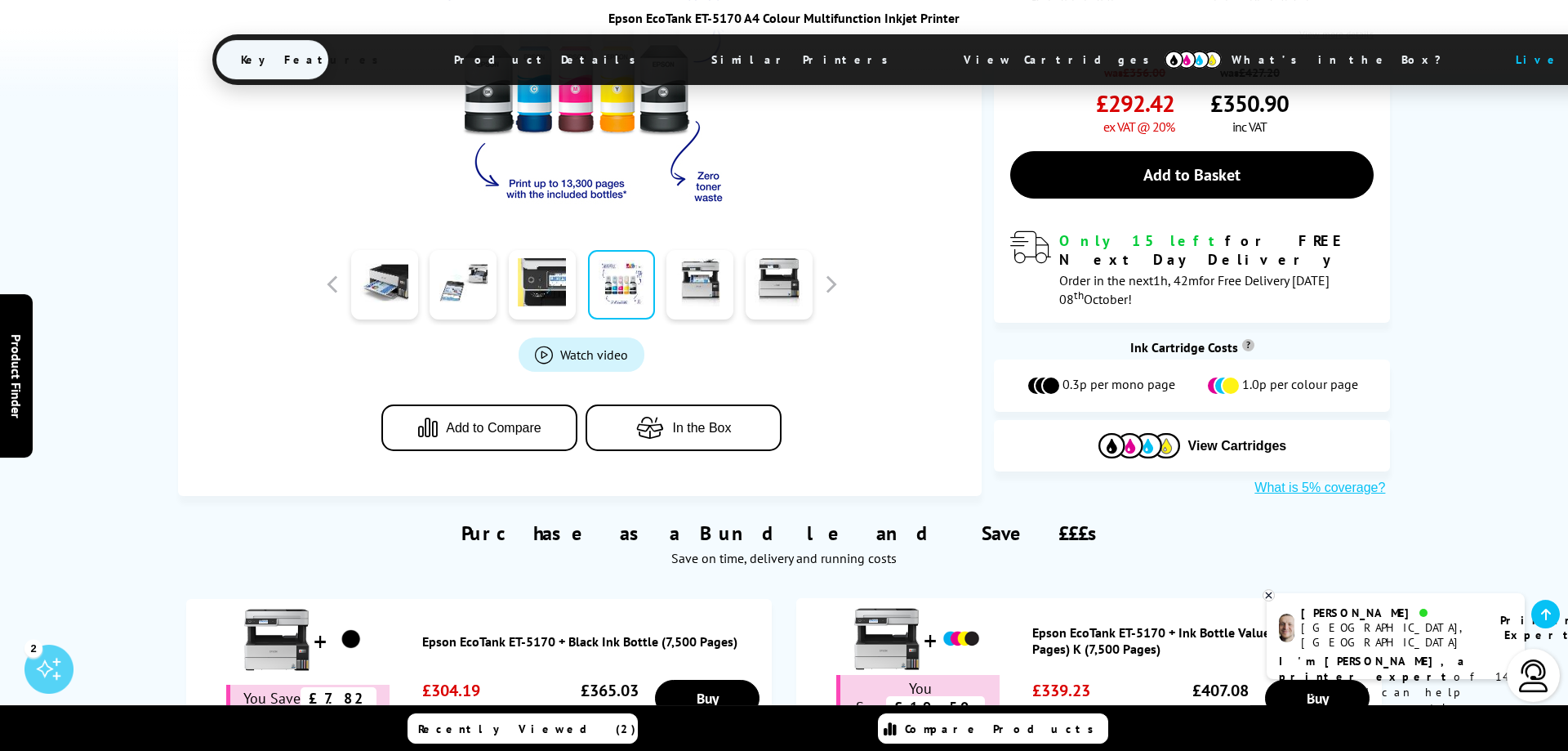
scroll to position [417, 0]
